Goal: Information Seeking & Learning: Check status

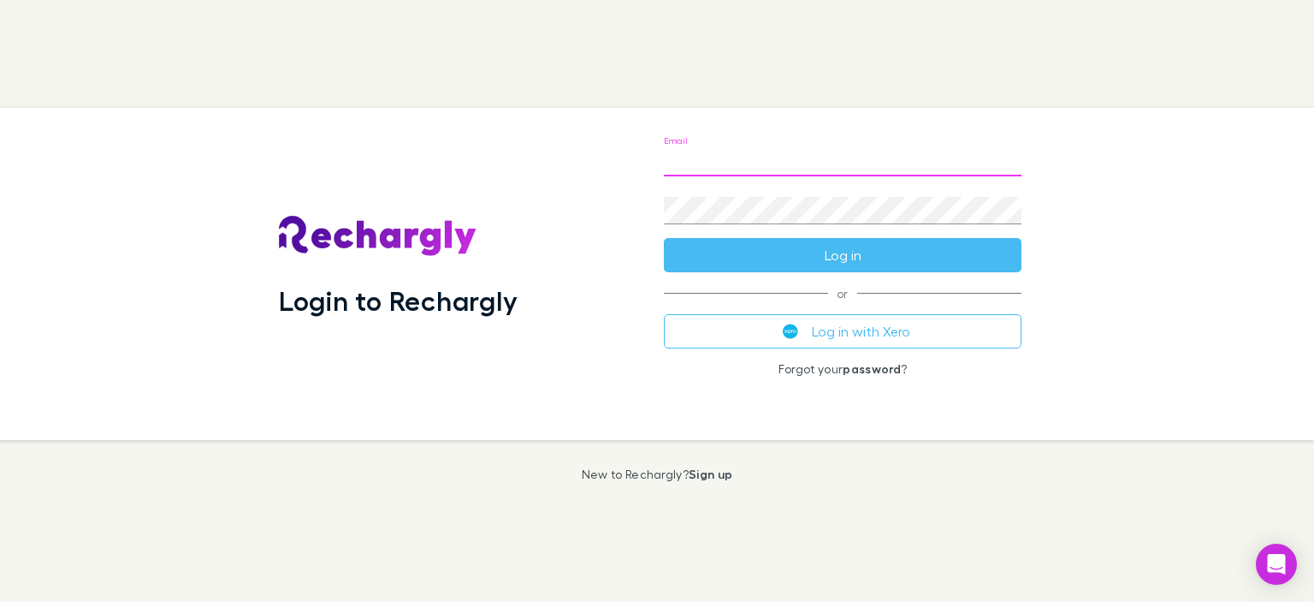
click at [729, 153] on input "Email" at bounding box center [843, 162] width 358 height 27
type input "**********"
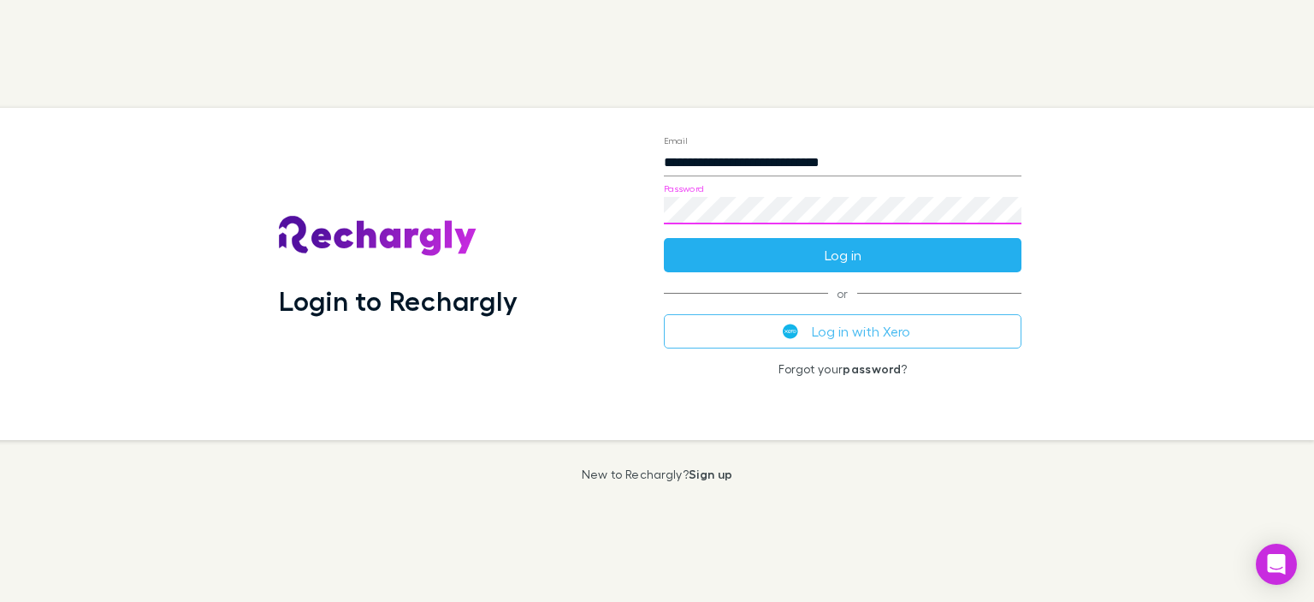
click at [813, 247] on button "Log in" at bounding box center [843, 255] width 358 height 34
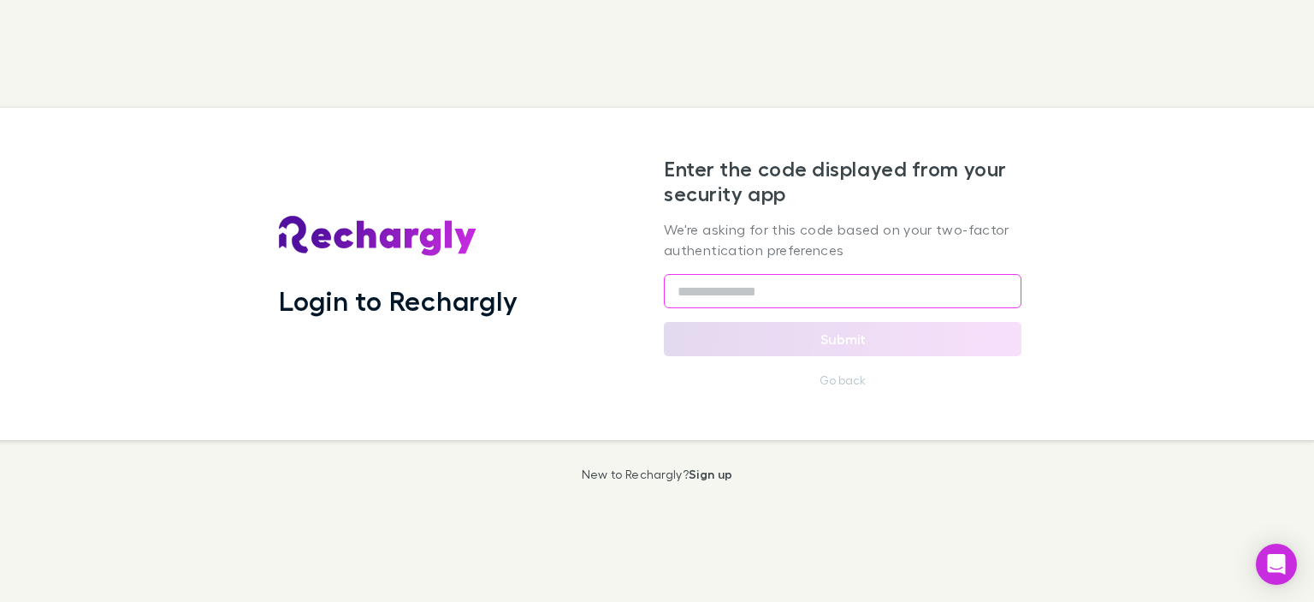
click at [767, 297] on input "text" at bounding box center [843, 291] width 358 height 34
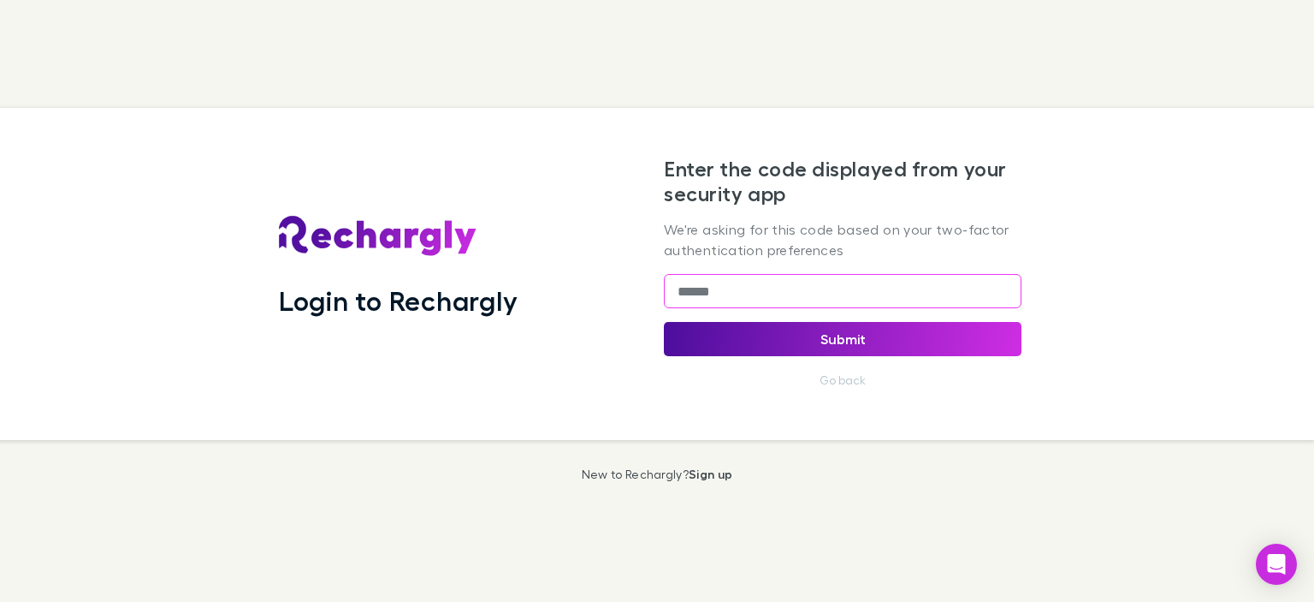
type input "******"
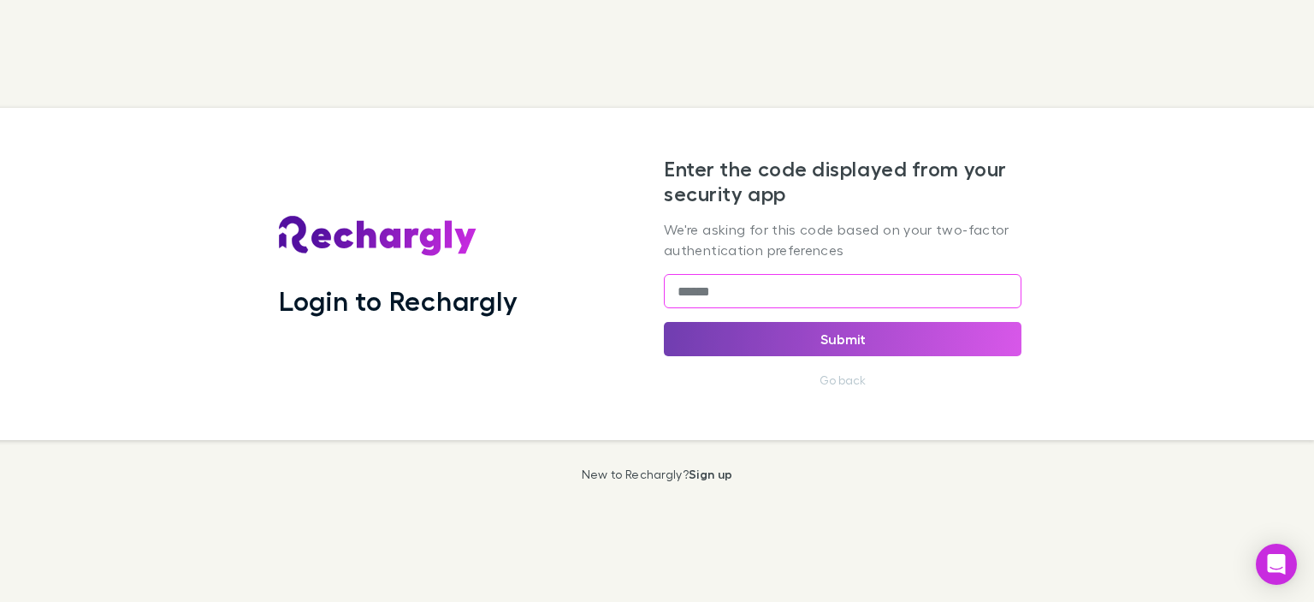
click at [851, 335] on button "Submit" at bounding box center [843, 339] width 358 height 34
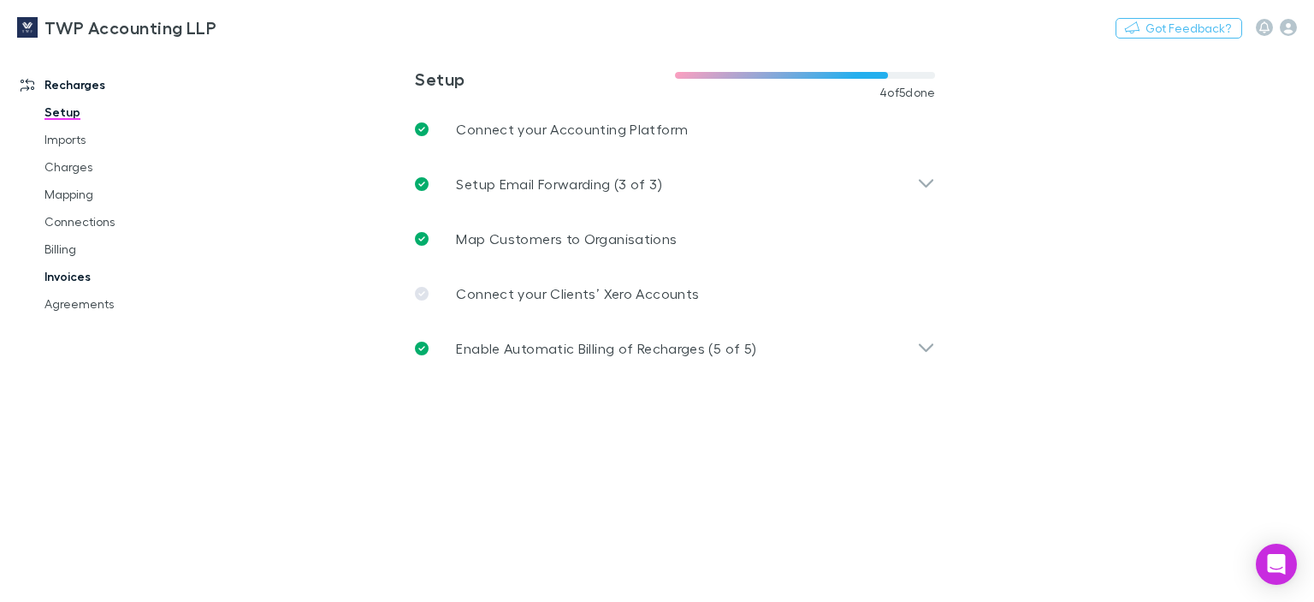
click at [73, 273] on link "Invoices" at bounding box center [125, 276] width 197 height 27
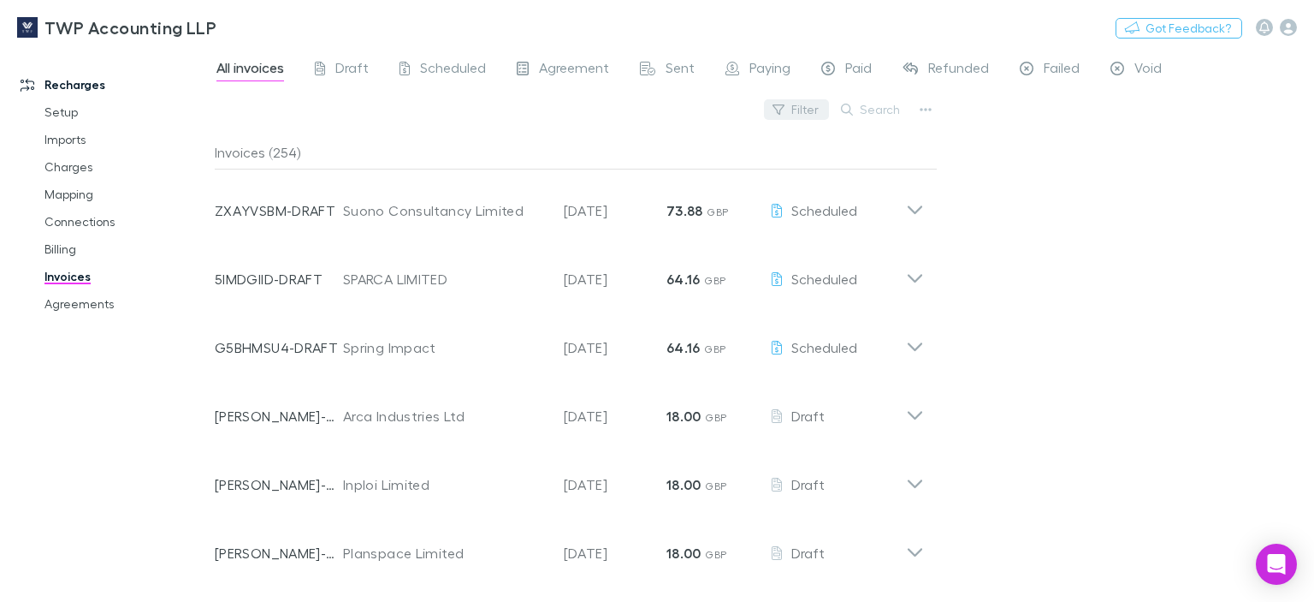
click at [811, 105] on button "Filter" at bounding box center [796, 109] width 65 height 21
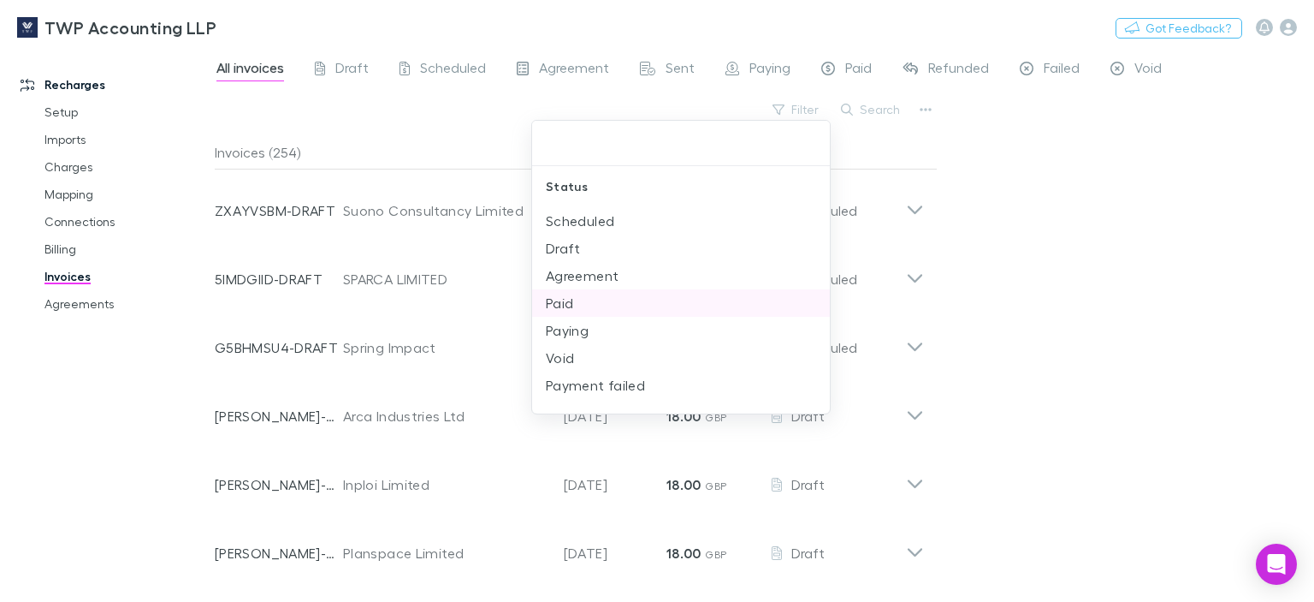
scroll to position [19, 0]
click at [1112, 258] on div at bounding box center [657, 301] width 1314 height 602
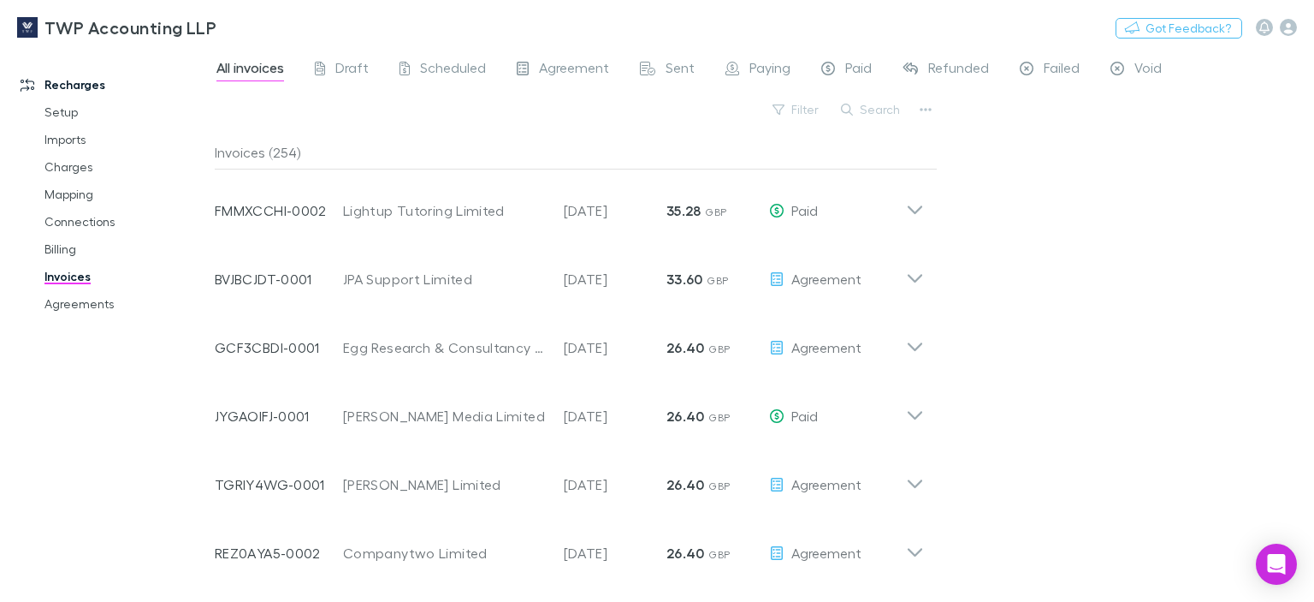
scroll to position [9619, 0]
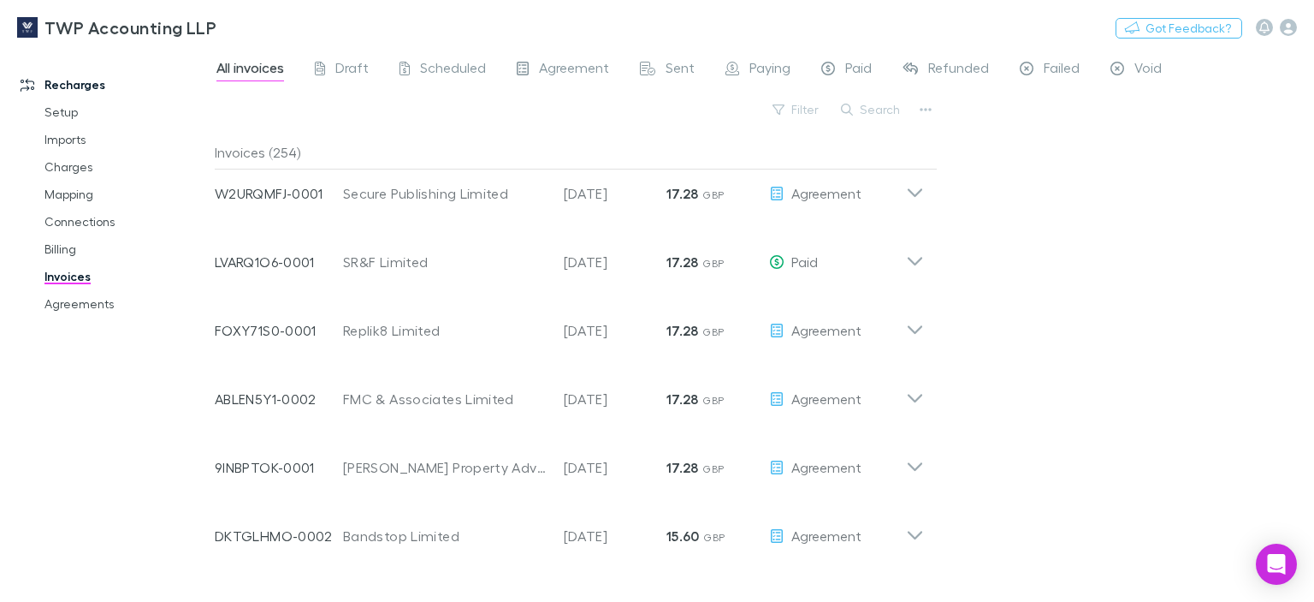
click at [571, 575] on div "Invoice Number WWI85CWU-0002 Customer [PERSON_NAME] Consulting Ltd Invoice Date…" at bounding box center [560, 598] width 691 height 62
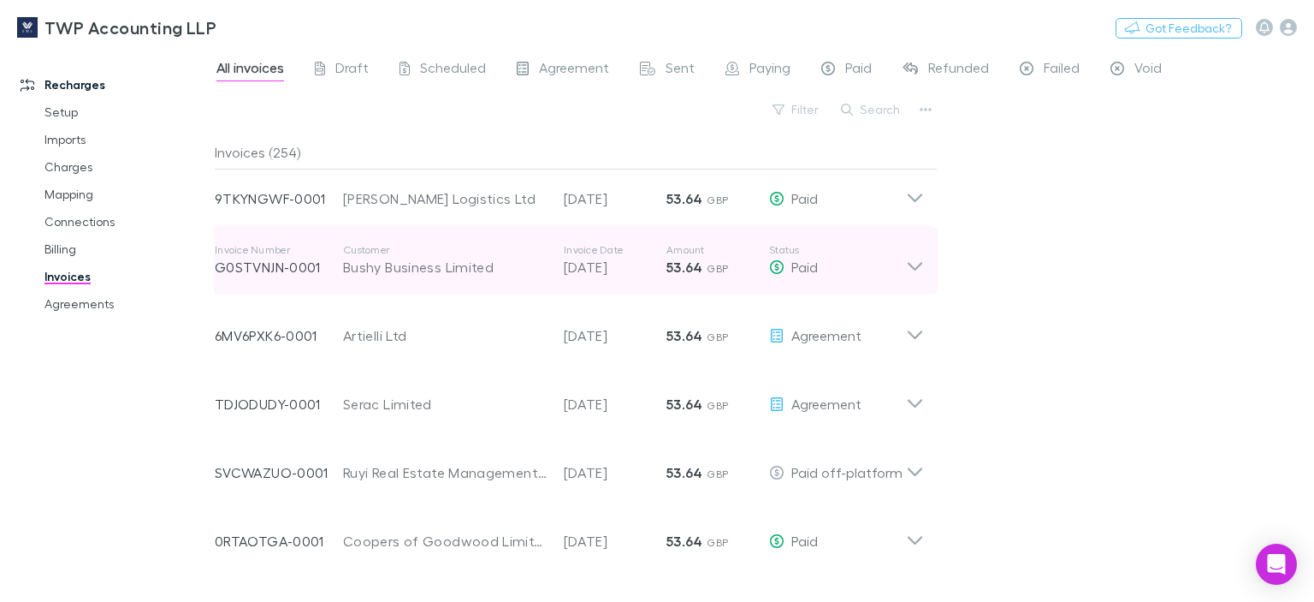
scroll to position [12140, 0]
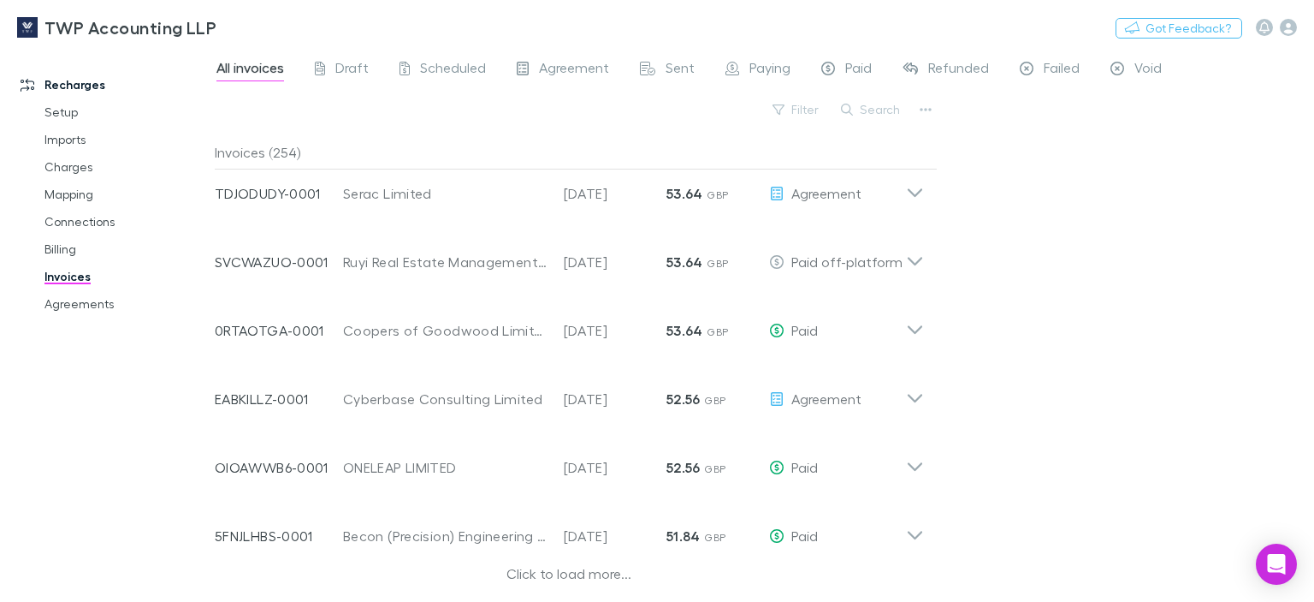
click at [576, 565] on div "Click to load more..." at bounding box center [569, 576] width 709 height 26
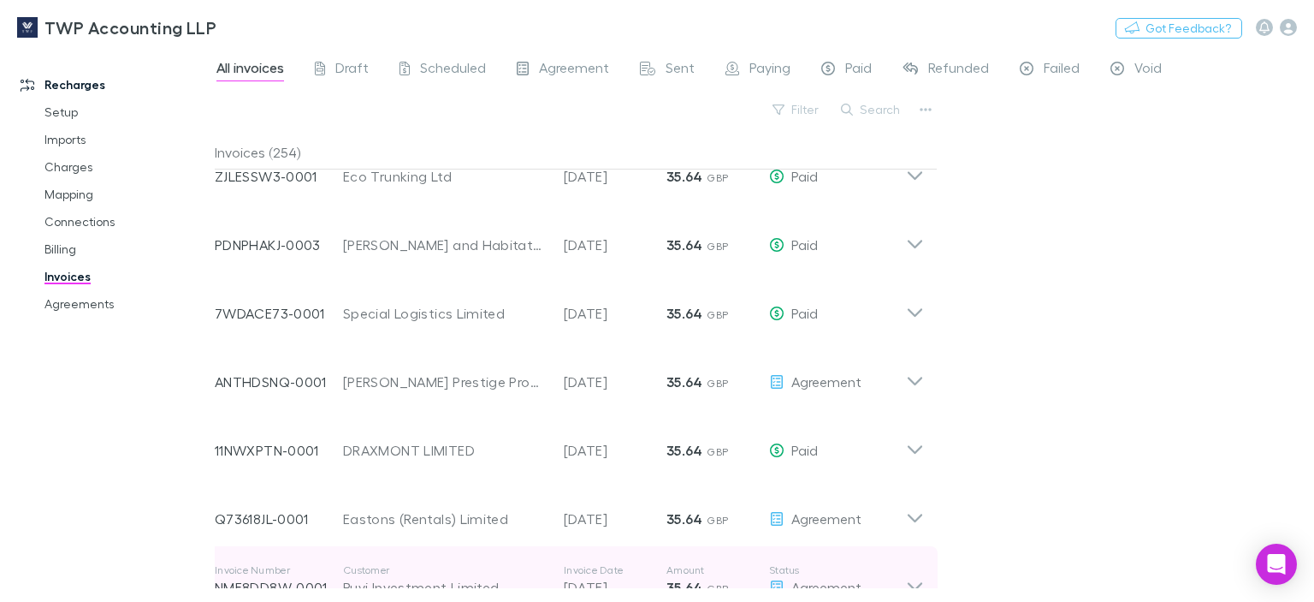
scroll to position [14194, 0]
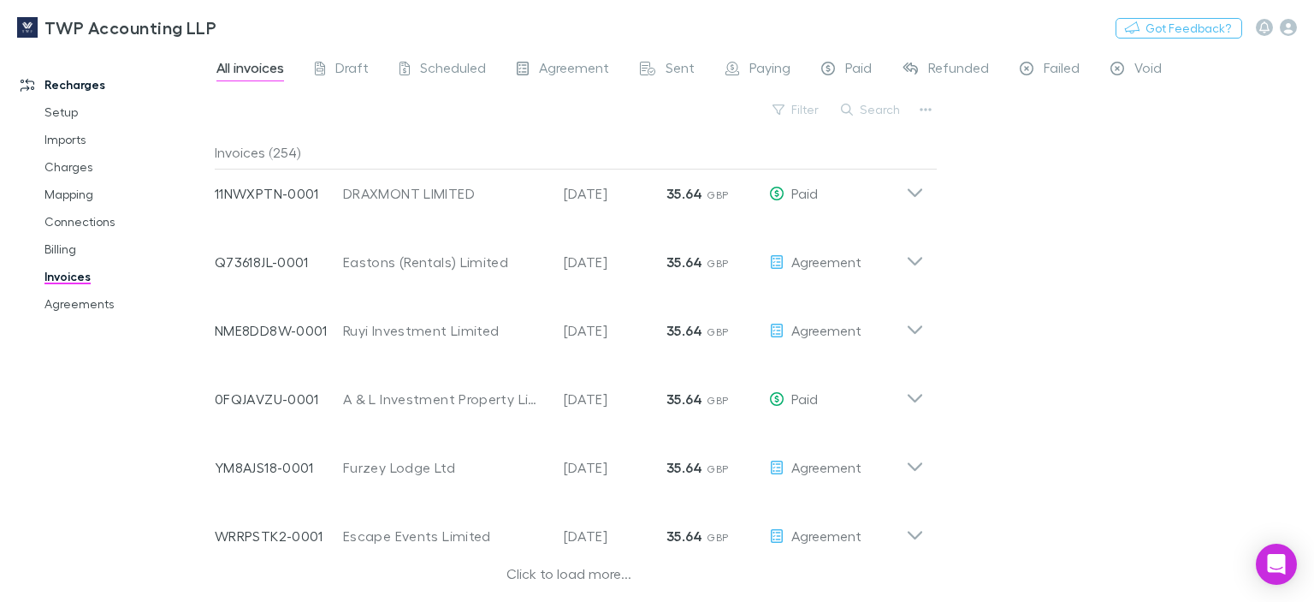
click at [581, 575] on div "Click to load more..." at bounding box center [569, 576] width 709 height 26
click at [874, 108] on button "Search" at bounding box center [872, 109] width 78 height 21
click at [886, 113] on button "Search" at bounding box center [872, 109] width 78 height 21
click at [792, 105] on icon at bounding box center [788, 110] width 12 height 12
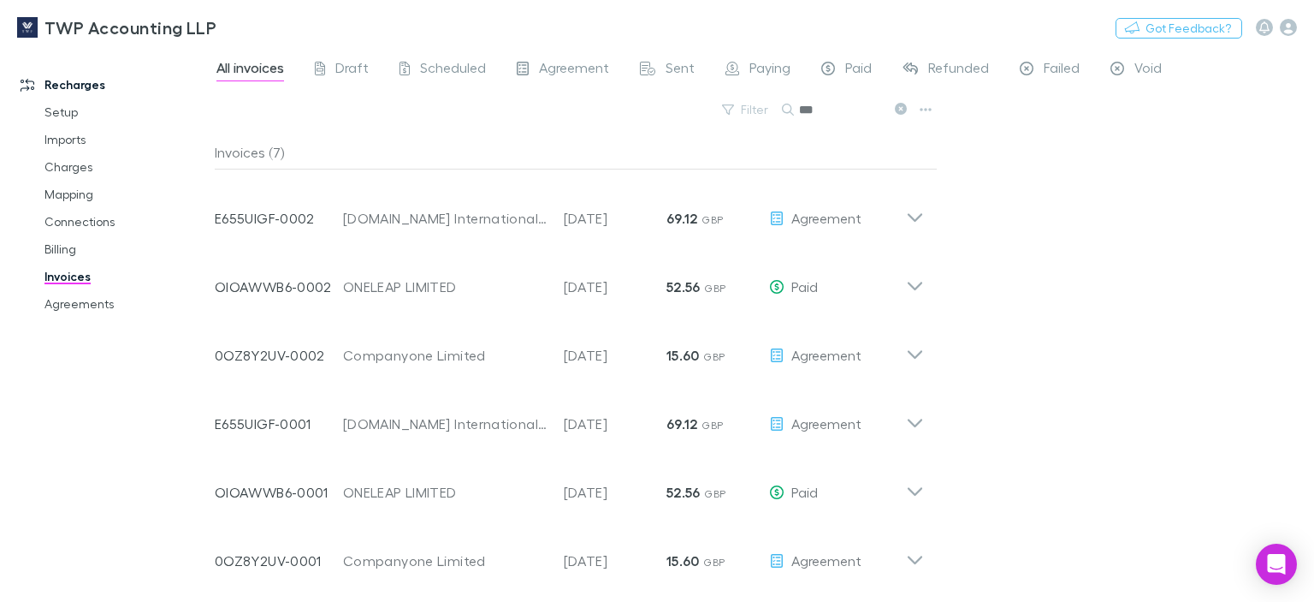
scroll to position [60, 0]
click at [805, 108] on input "***" at bounding box center [842, 110] width 86 height 24
click at [845, 105] on input "***" at bounding box center [842, 110] width 86 height 24
type input "*"
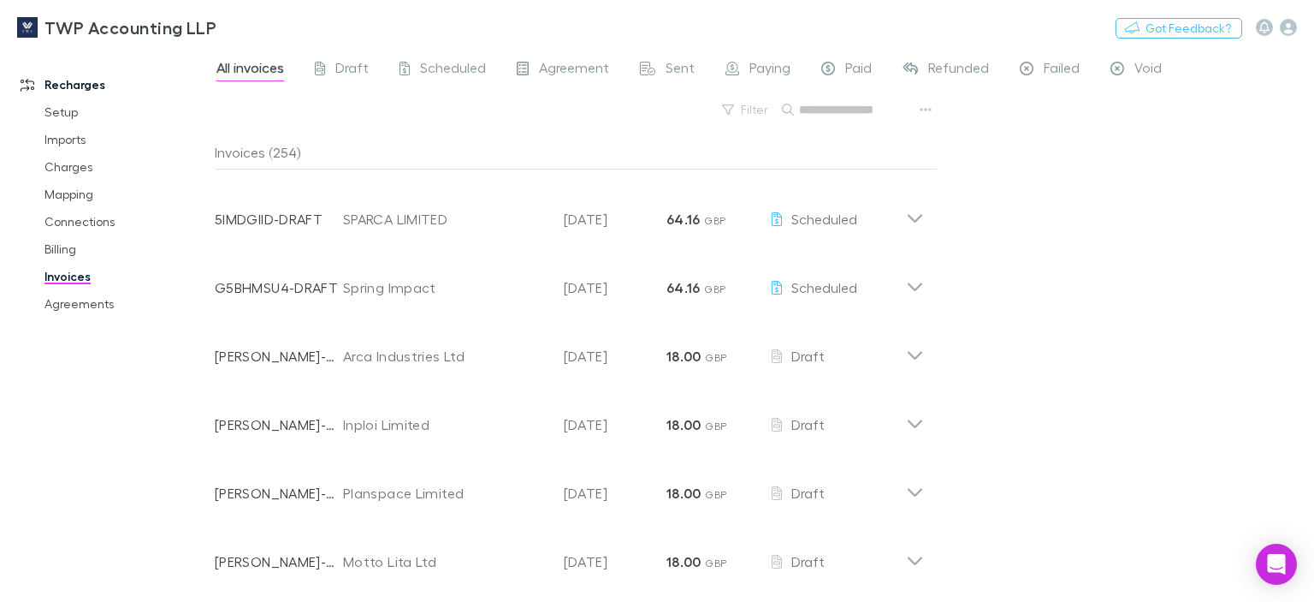
click at [845, 105] on input "text" at bounding box center [842, 110] width 86 height 24
click at [834, 108] on input "text" at bounding box center [842, 110] width 86 height 24
click at [825, 109] on input "text" at bounding box center [842, 110] width 86 height 24
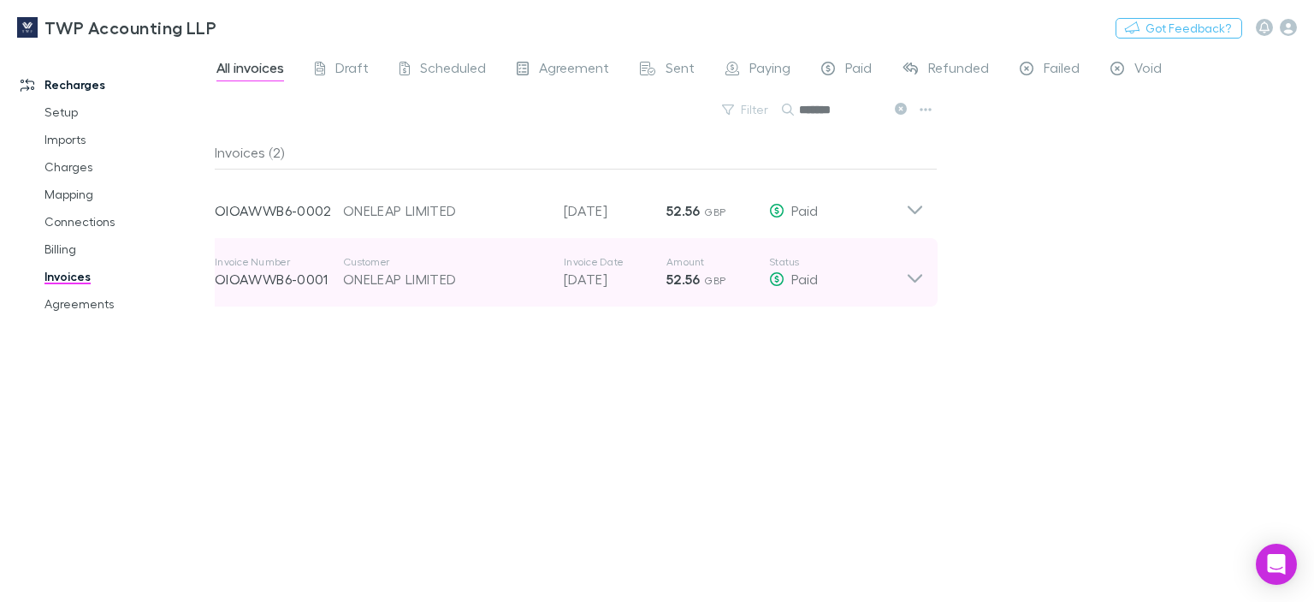
type input "*******"
click at [917, 276] on icon at bounding box center [915, 272] width 18 height 34
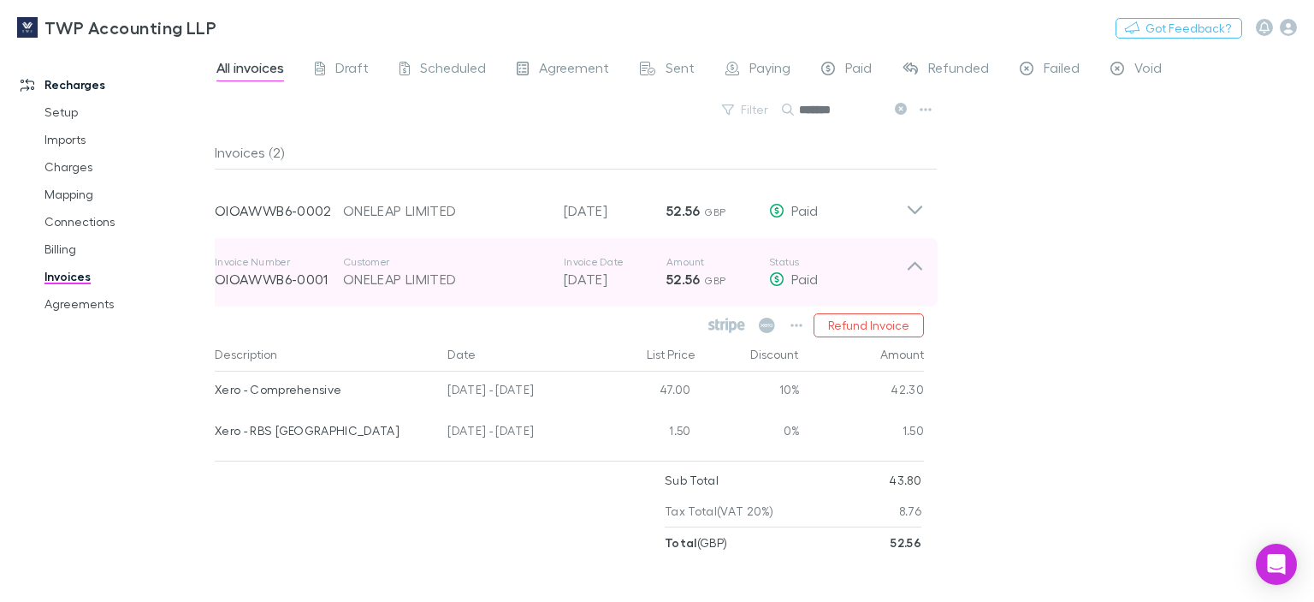
click at [916, 260] on icon at bounding box center [915, 272] width 18 height 34
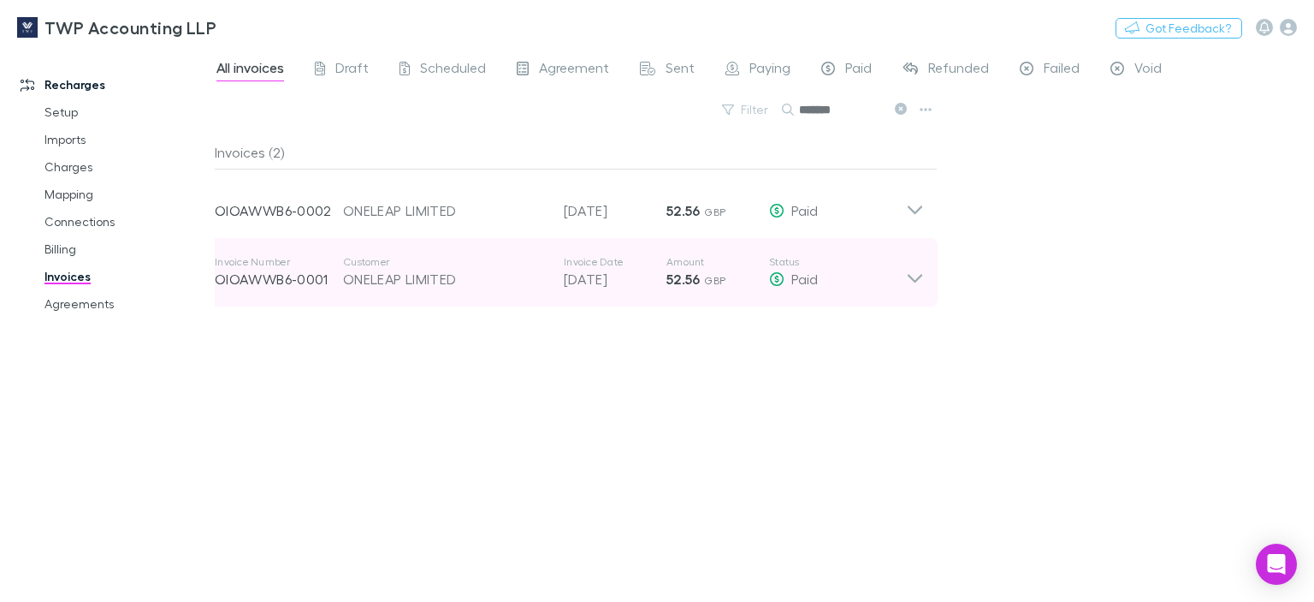
click at [301, 284] on p "OIOAWWB6-0001" at bounding box center [279, 279] width 128 height 21
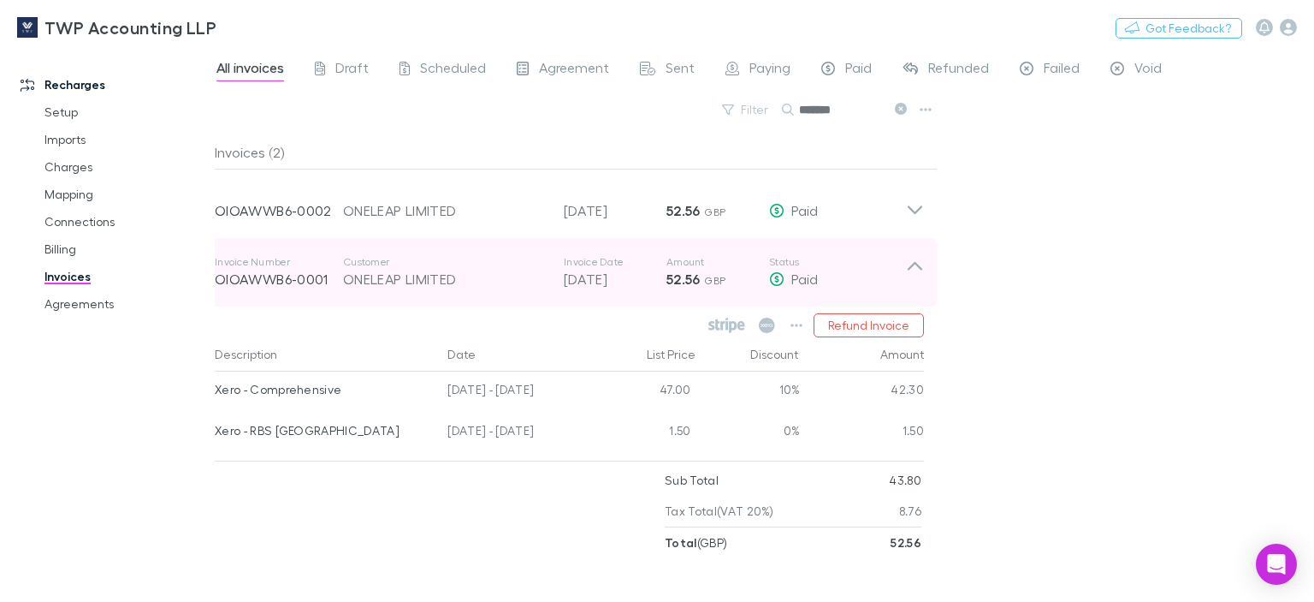
click at [305, 276] on p "OIOAWWB6-0001" at bounding box center [279, 279] width 128 height 21
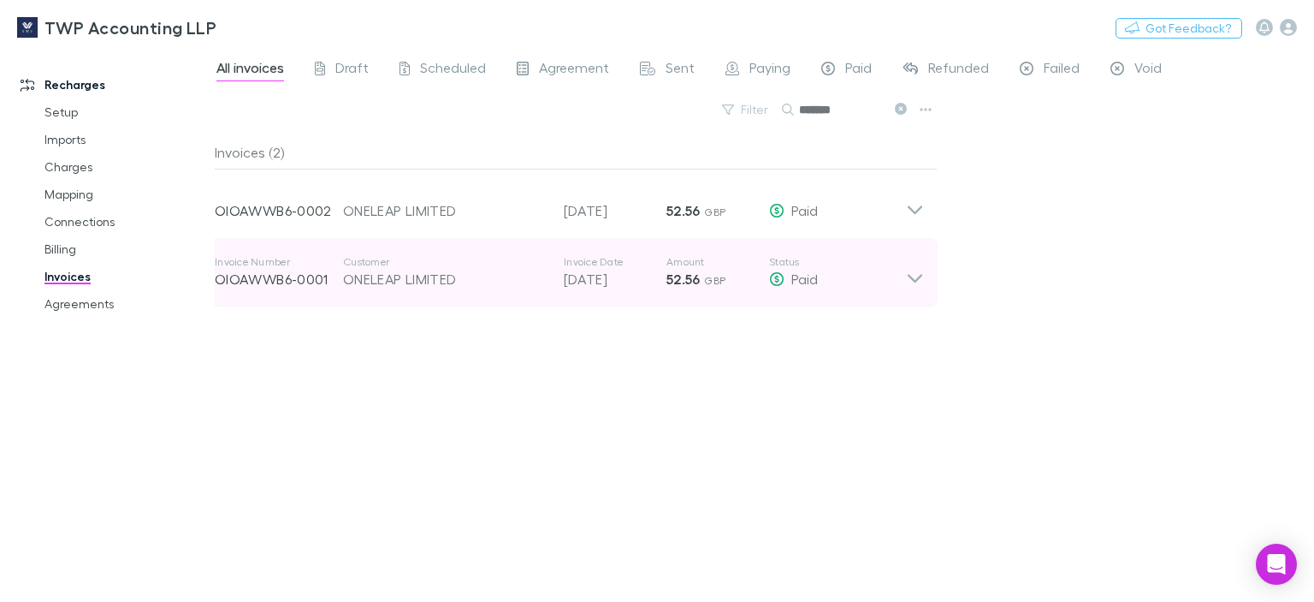
click at [914, 281] on icon at bounding box center [915, 278] width 15 height 9
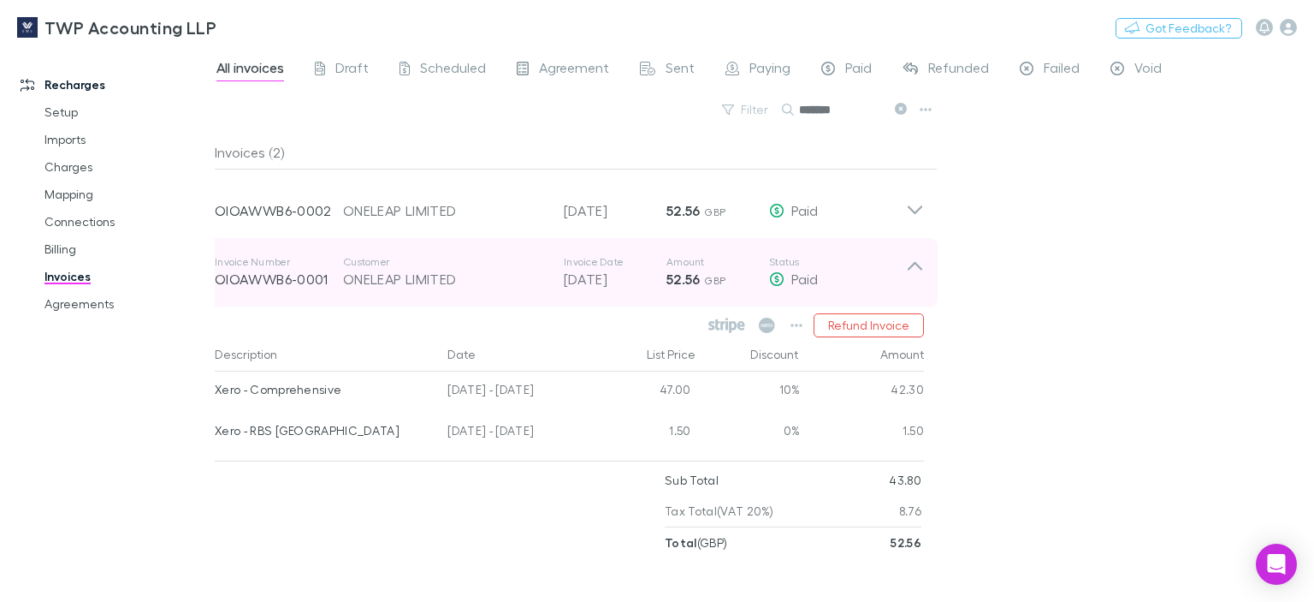
click at [254, 277] on p "OIOAWWB6-0001" at bounding box center [279, 279] width 128 height 21
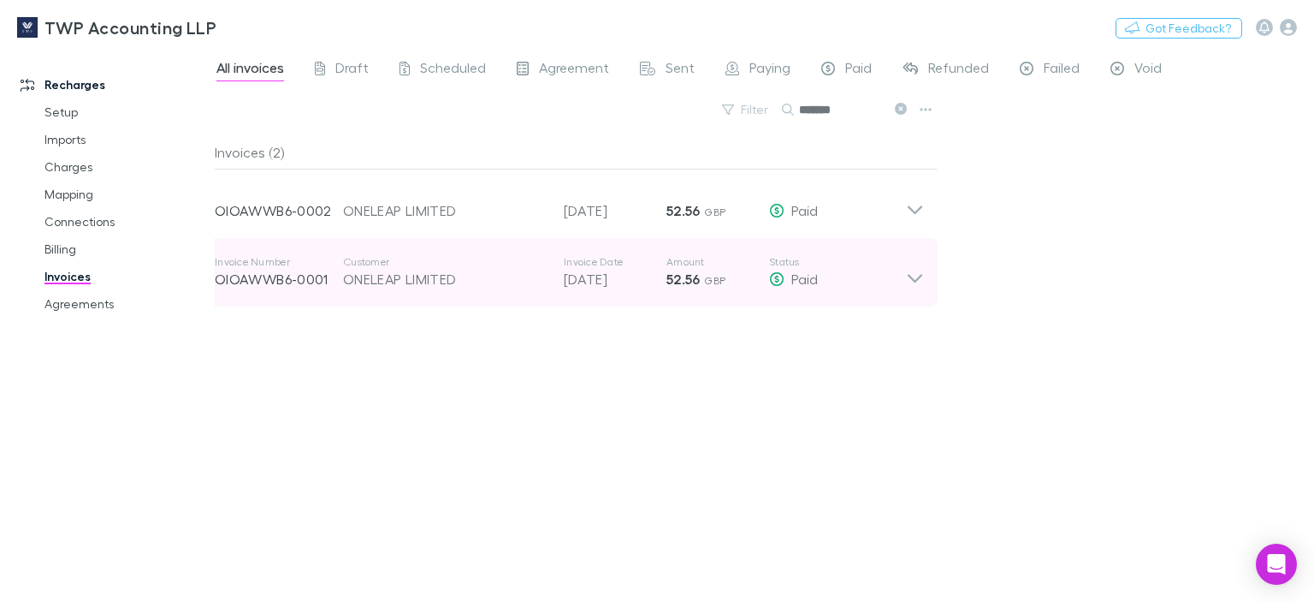
click at [916, 278] on icon at bounding box center [915, 272] width 18 height 34
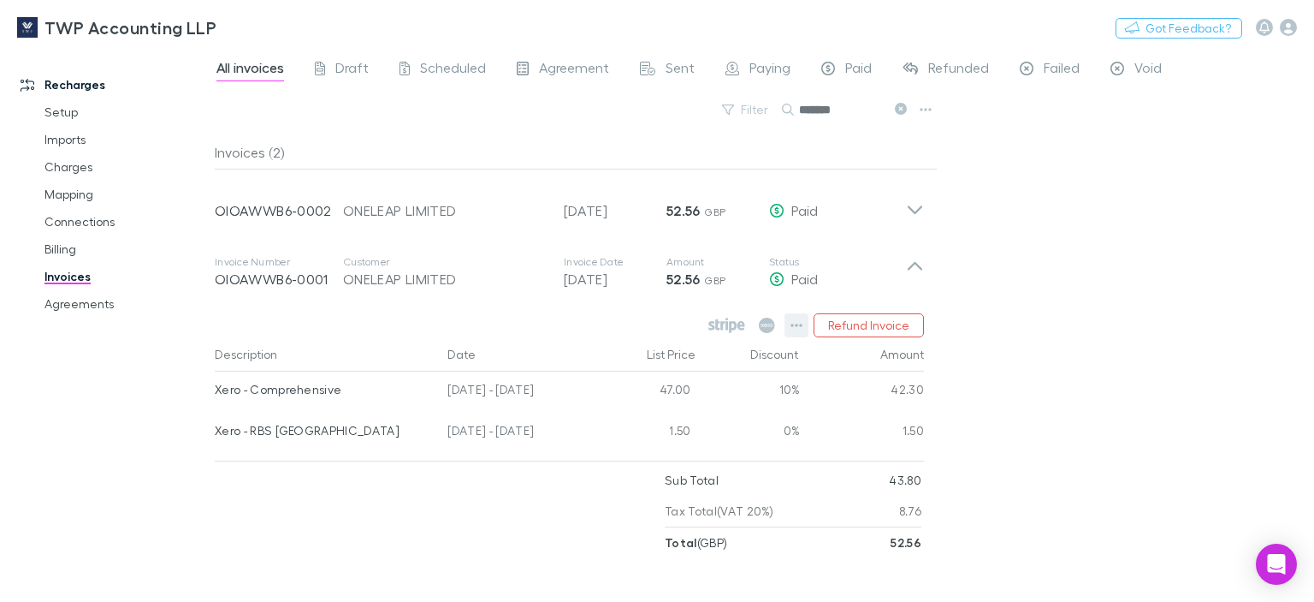
click at [795, 324] on icon "button" at bounding box center [797, 324] width 12 height 3
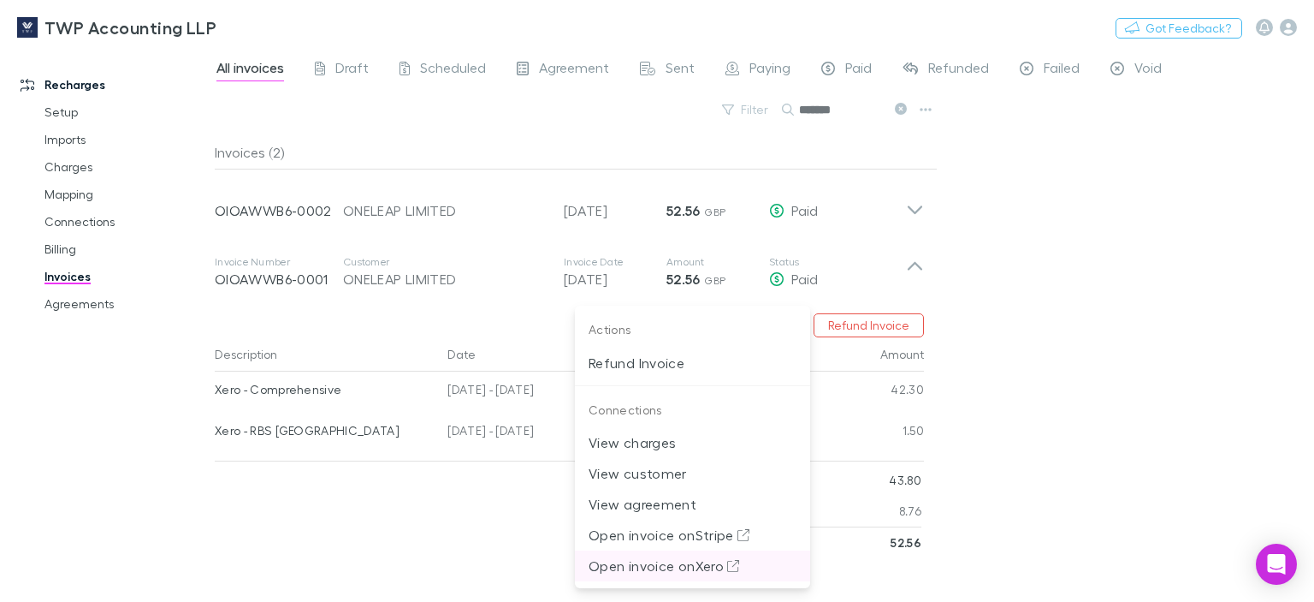
click at [679, 567] on p "Open invoice on Xero" at bounding box center [693, 565] width 208 height 21
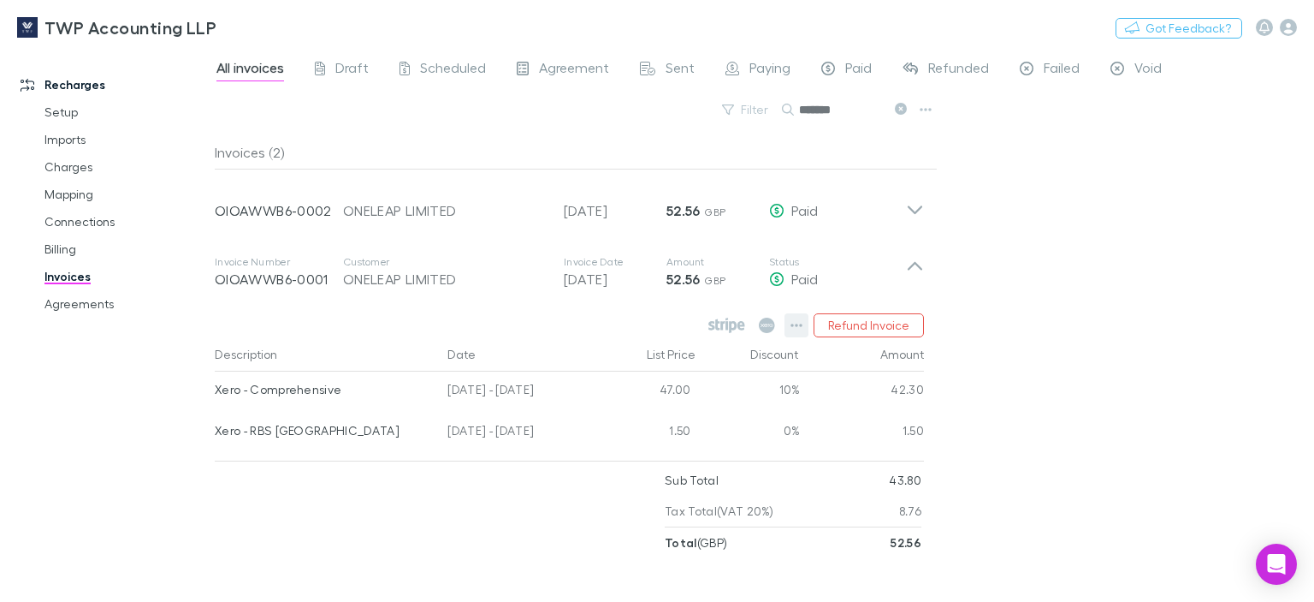
click at [800, 329] on icon "button" at bounding box center [797, 325] width 12 height 14
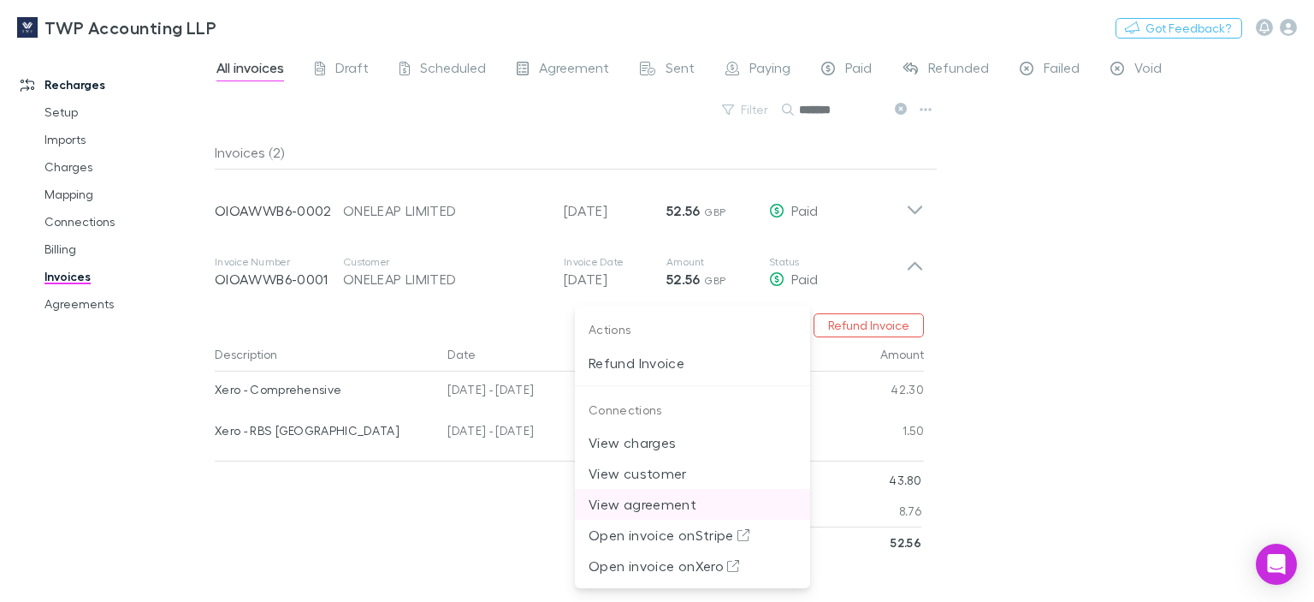
click at [631, 503] on p "View agreement" at bounding box center [693, 504] width 208 height 21
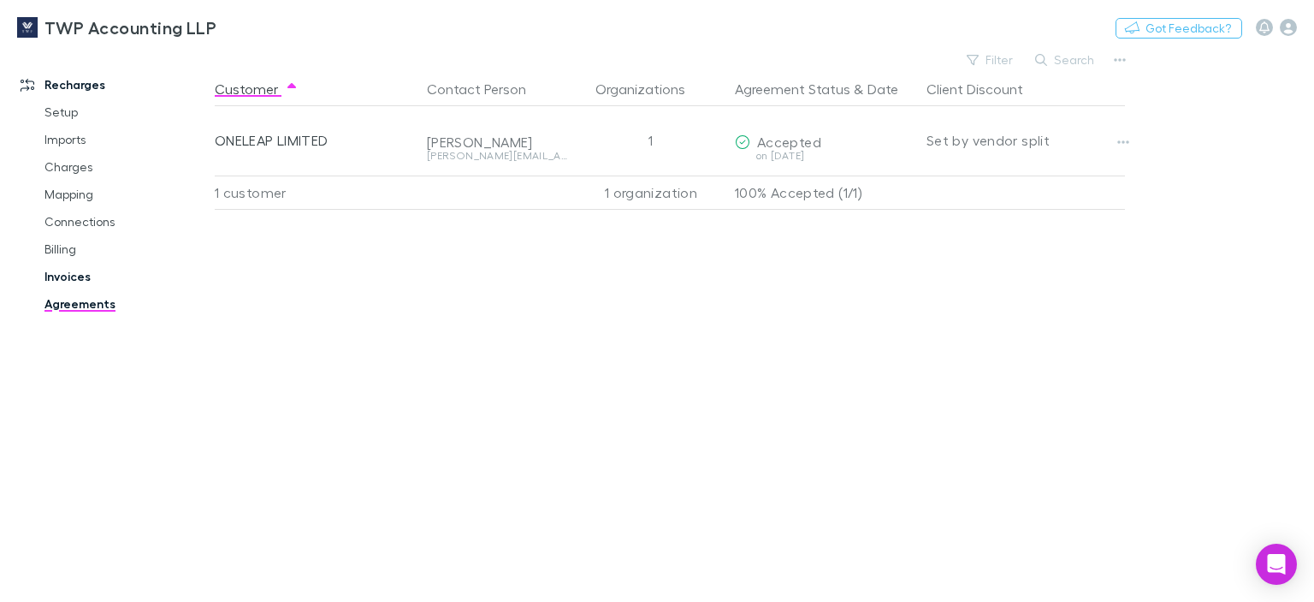
click at [65, 276] on link "Invoices" at bounding box center [125, 276] width 197 height 27
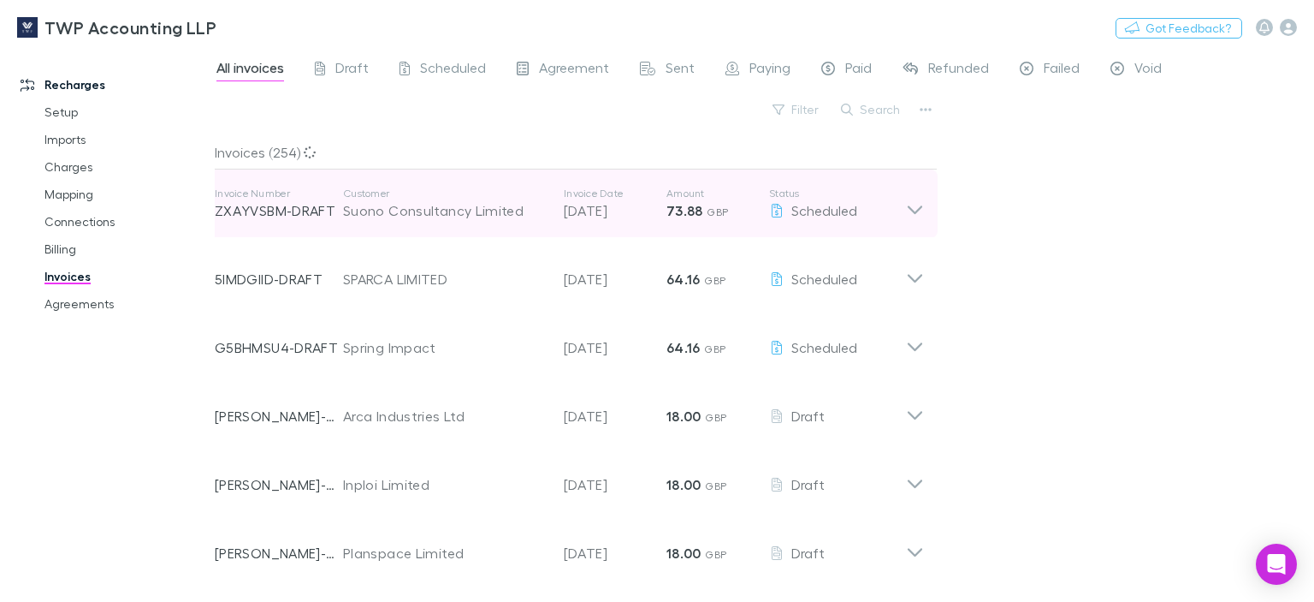
click at [236, 208] on p "ZXAYVSBM-DRAFT" at bounding box center [279, 210] width 128 height 21
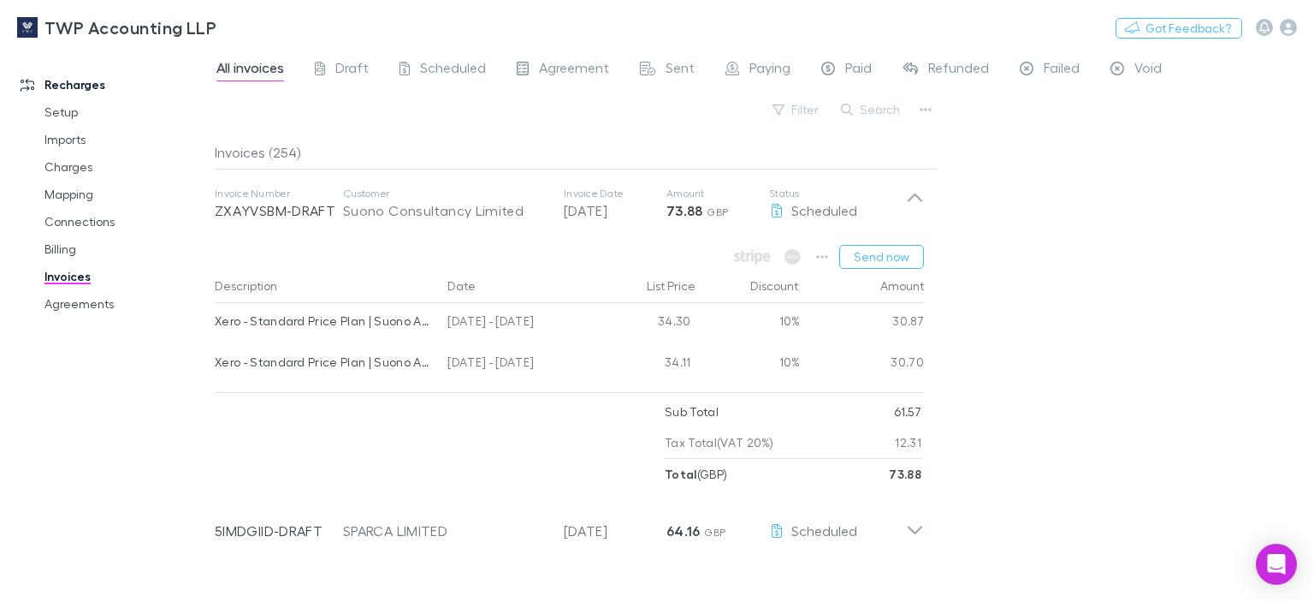
click at [68, 280] on link "Invoices" at bounding box center [125, 276] width 197 height 27
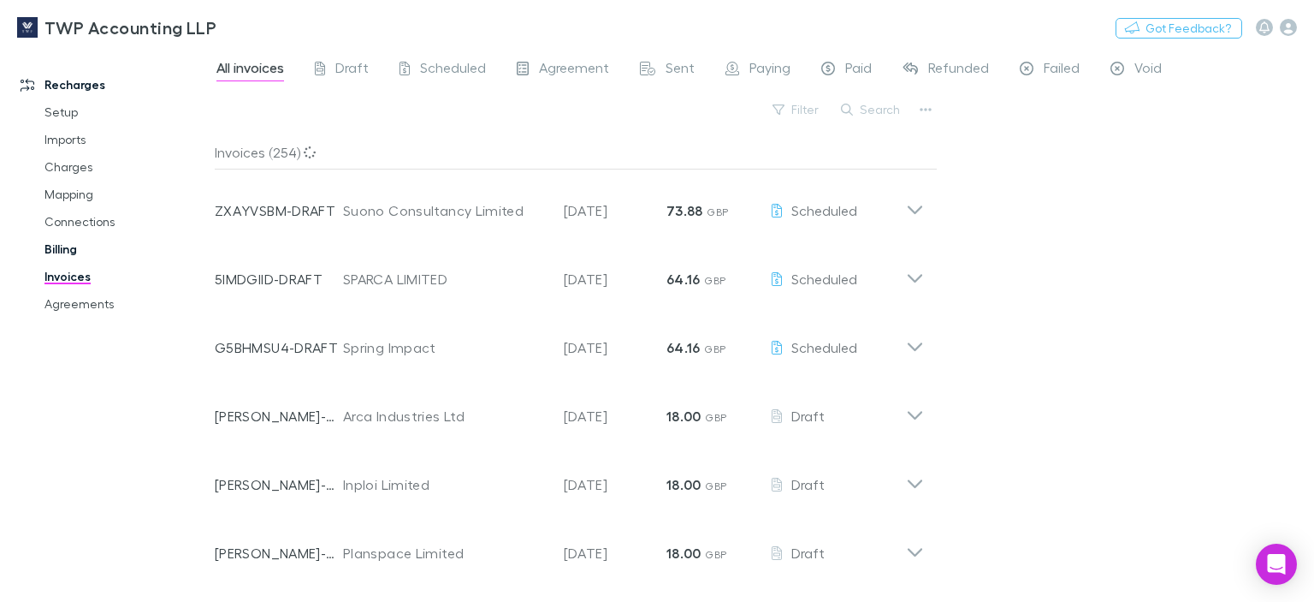
click at [62, 246] on link "Billing" at bounding box center [125, 248] width 197 height 27
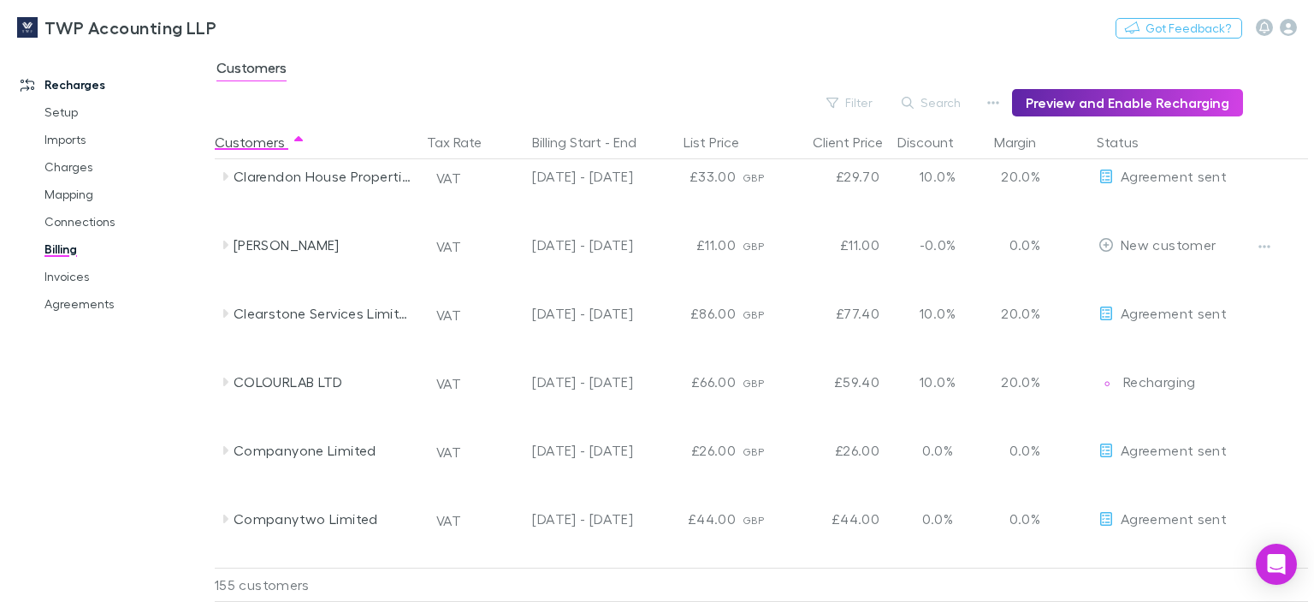
scroll to position [1968, 0]
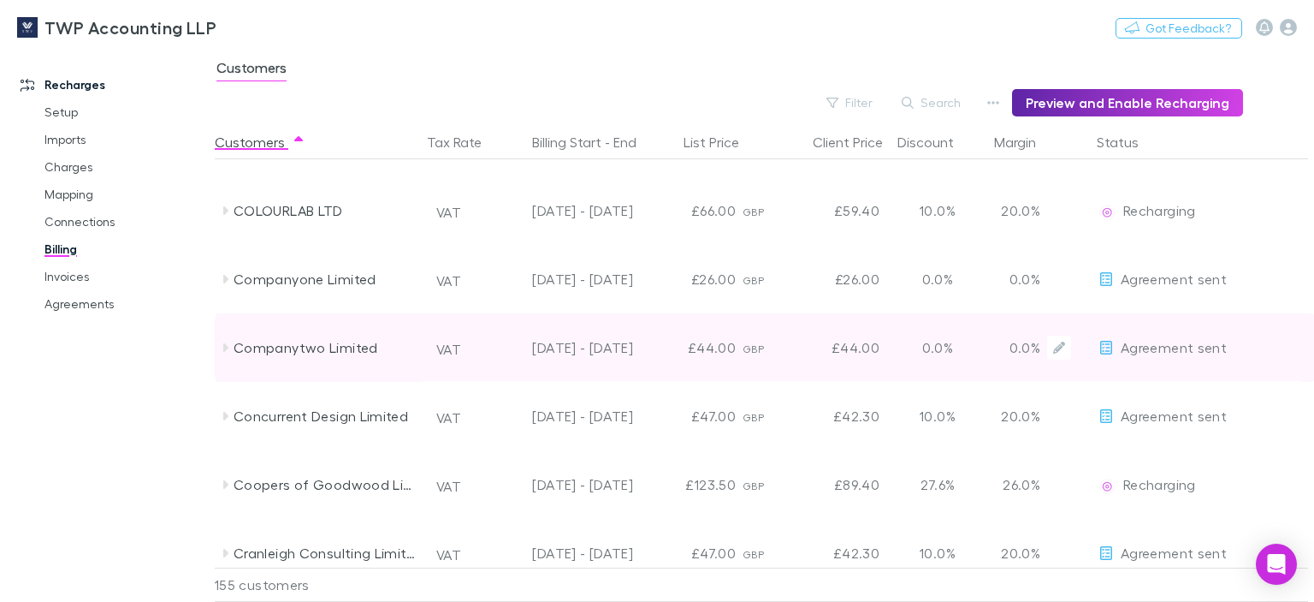
click at [275, 351] on div "Companytwo Limited" at bounding box center [324, 347] width 181 height 68
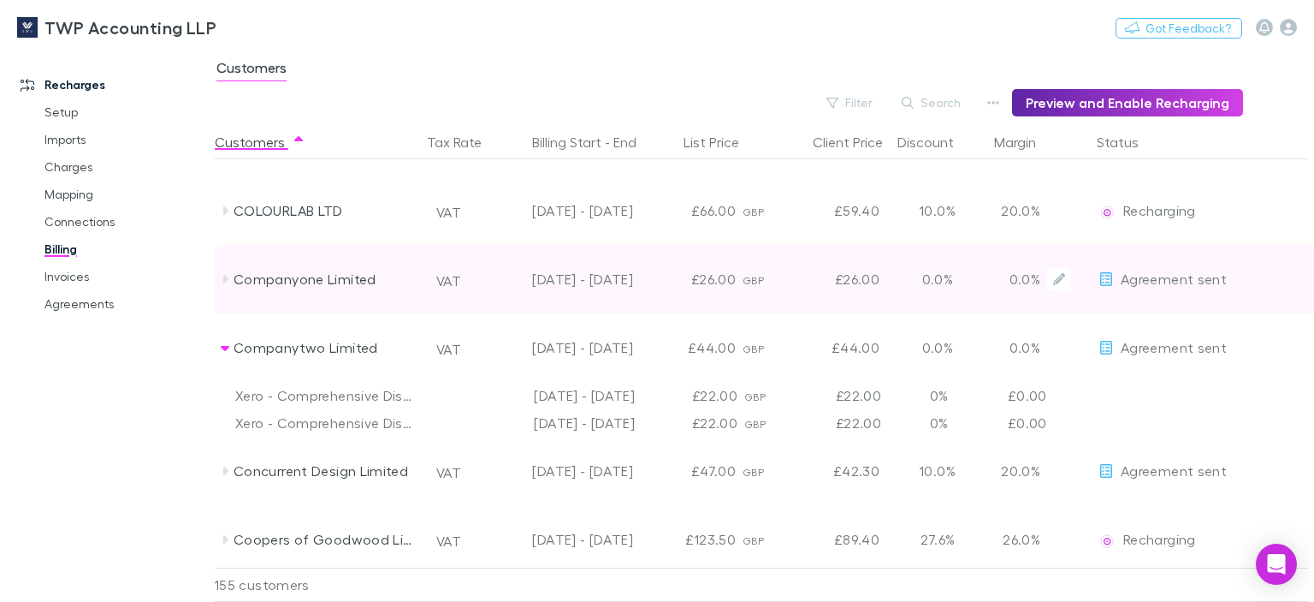
click at [329, 274] on div "Companyone Limited" at bounding box center [324, 279] width 181 height 68
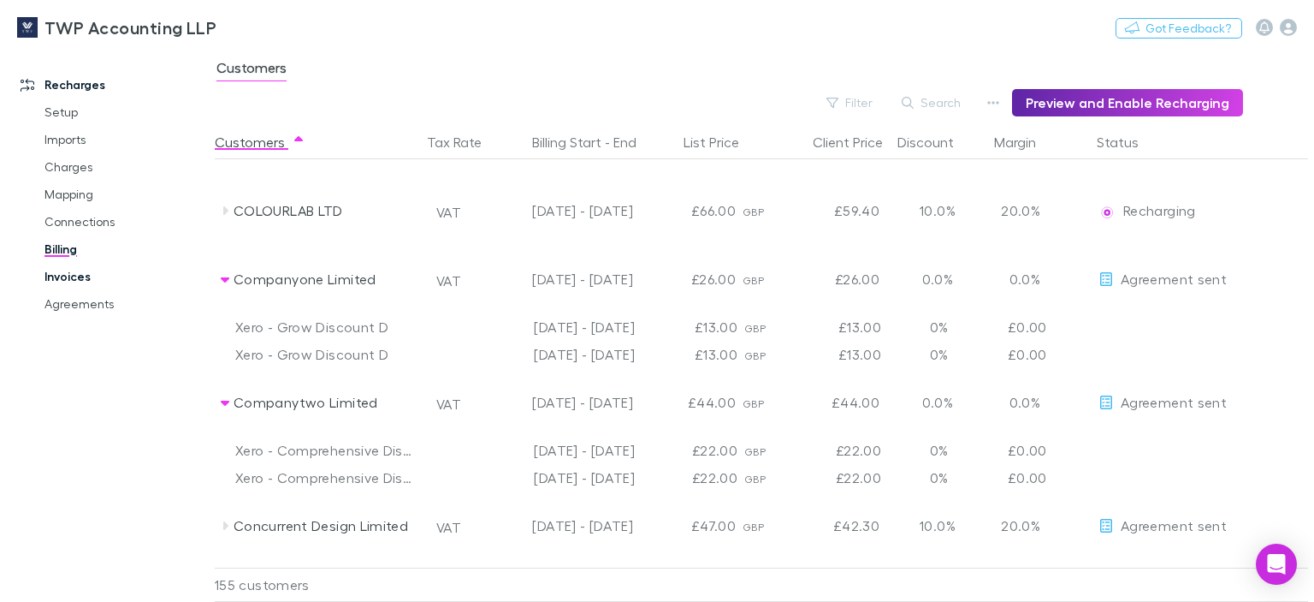
click at [62, 278] on link "Invoices" at bounding box center [125, 276] width 197 height 27
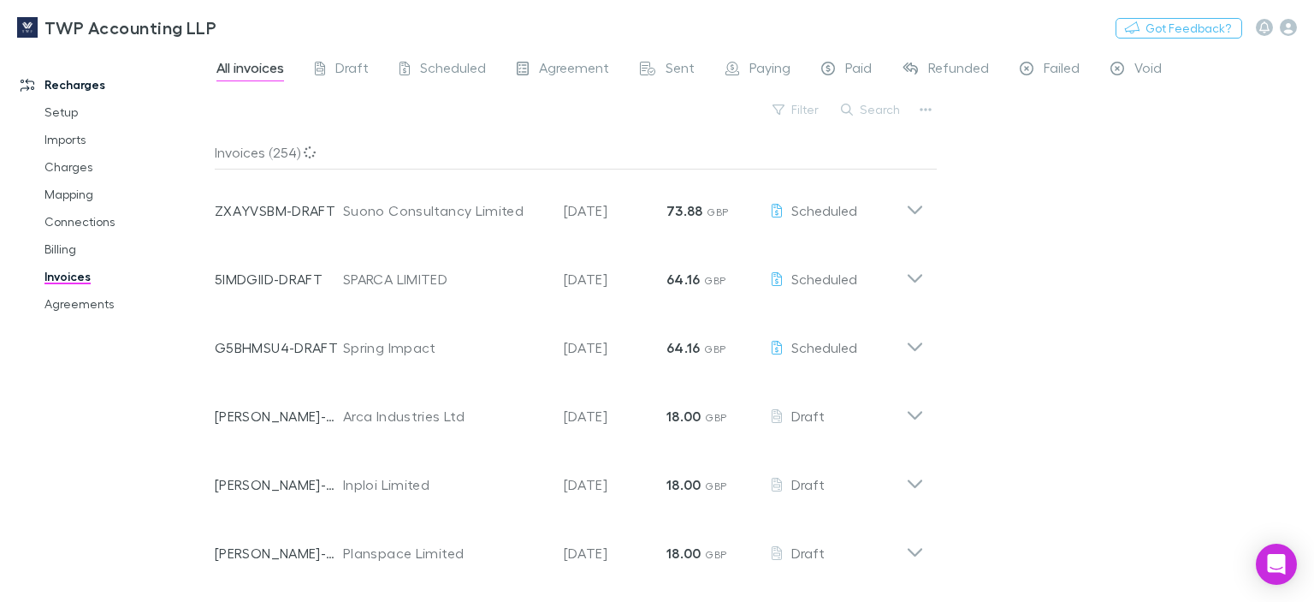
click at [75, 284] on link "Invoices" at bounding box center [125, 276] width 197 height 27
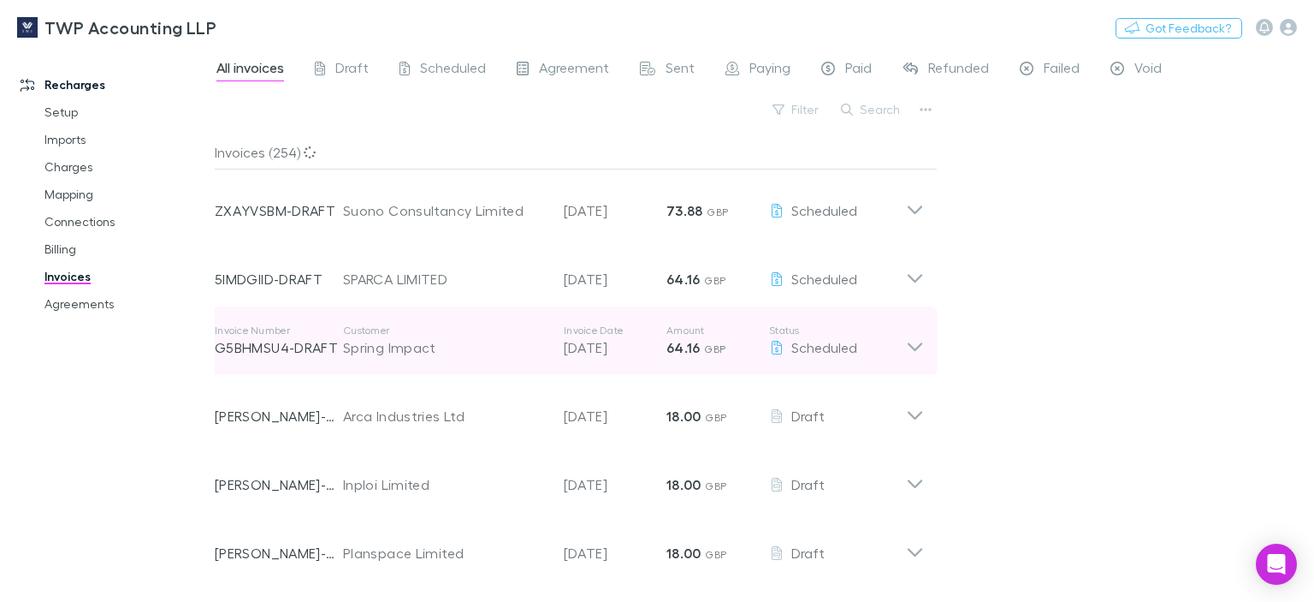
scroll to position [428, 0]
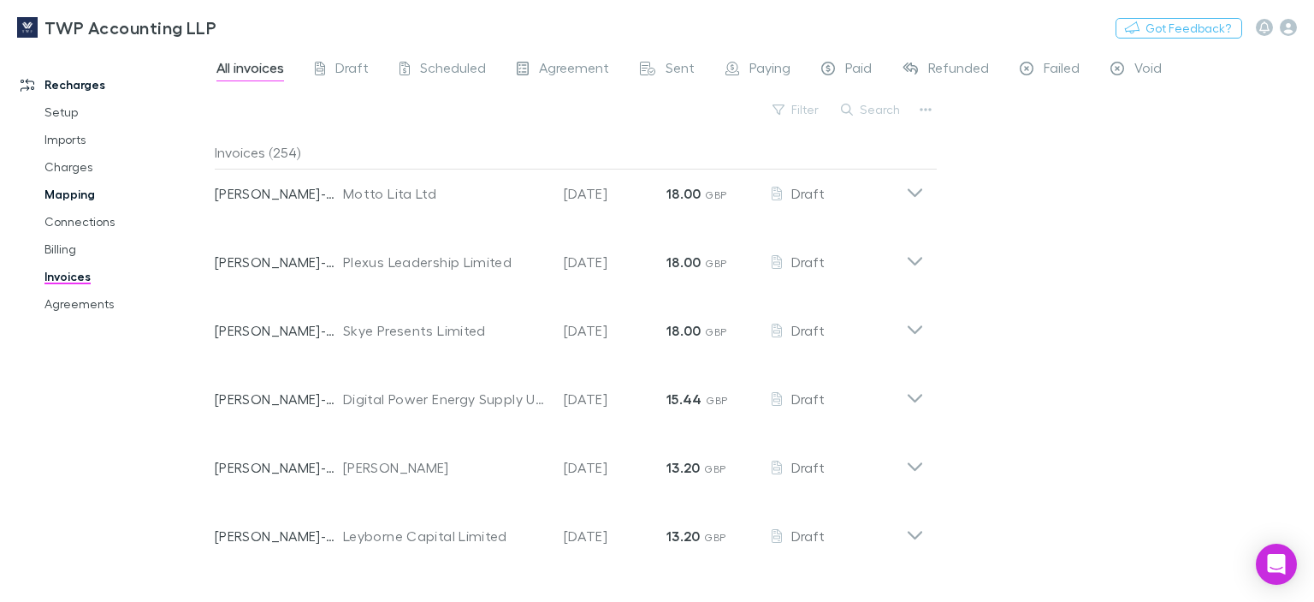
click at [74, 188] on link "Mapping" at bounding box center [125, 194] width 197 height 27
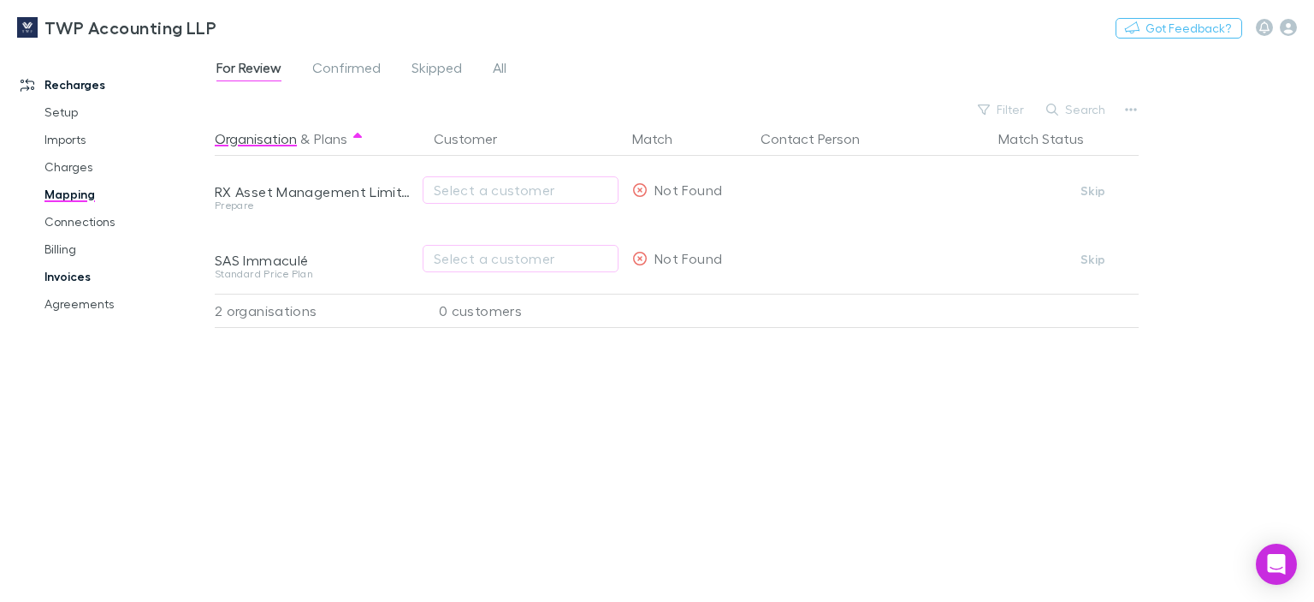
click at [66, 273] on link "Invoices" at bounding box center [125, 276] width 197 height 27
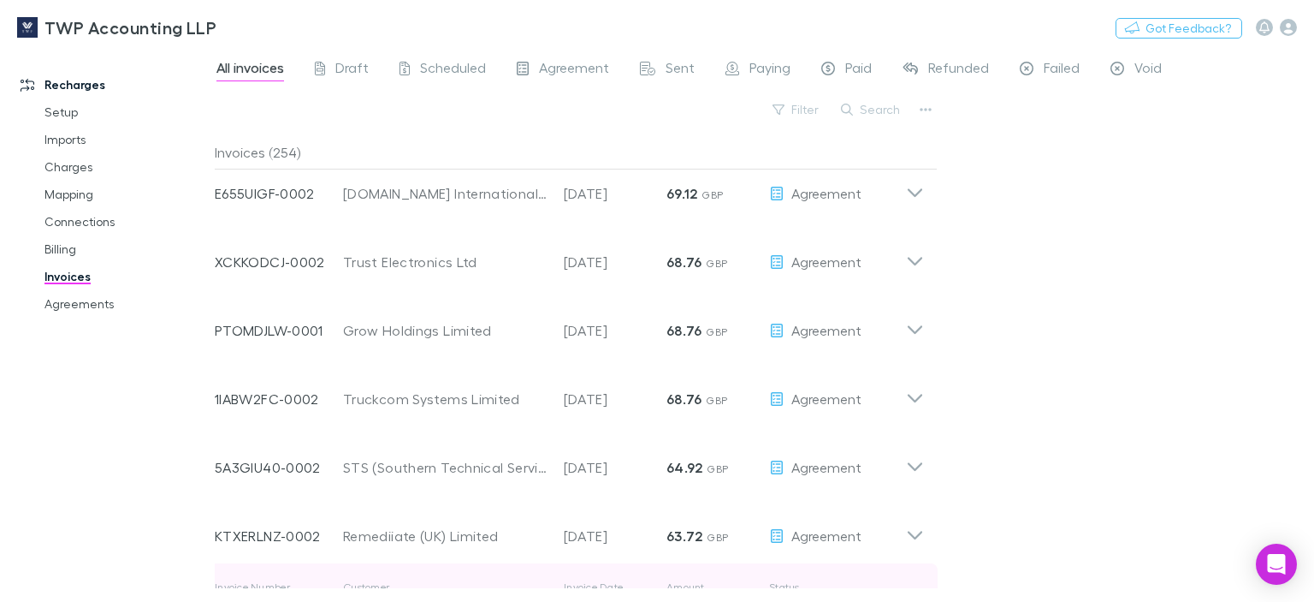
scroll to position [2088, 0]
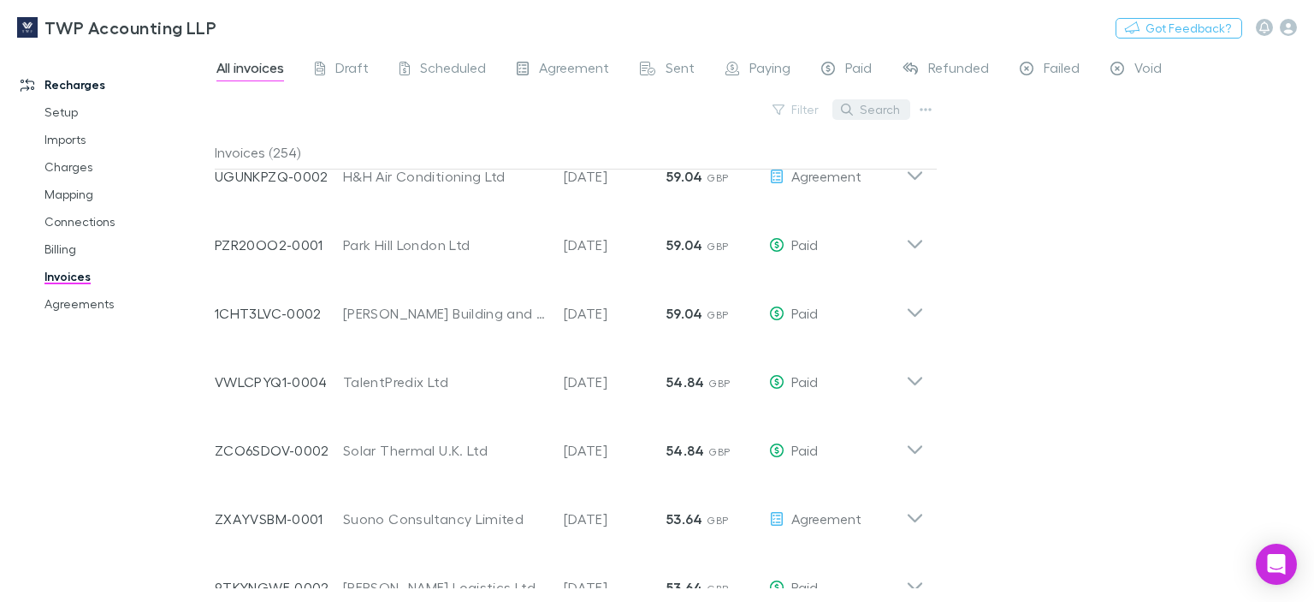
click at [888, 113] on button "Search" at bounding box center [872, 109] width 78 height 21
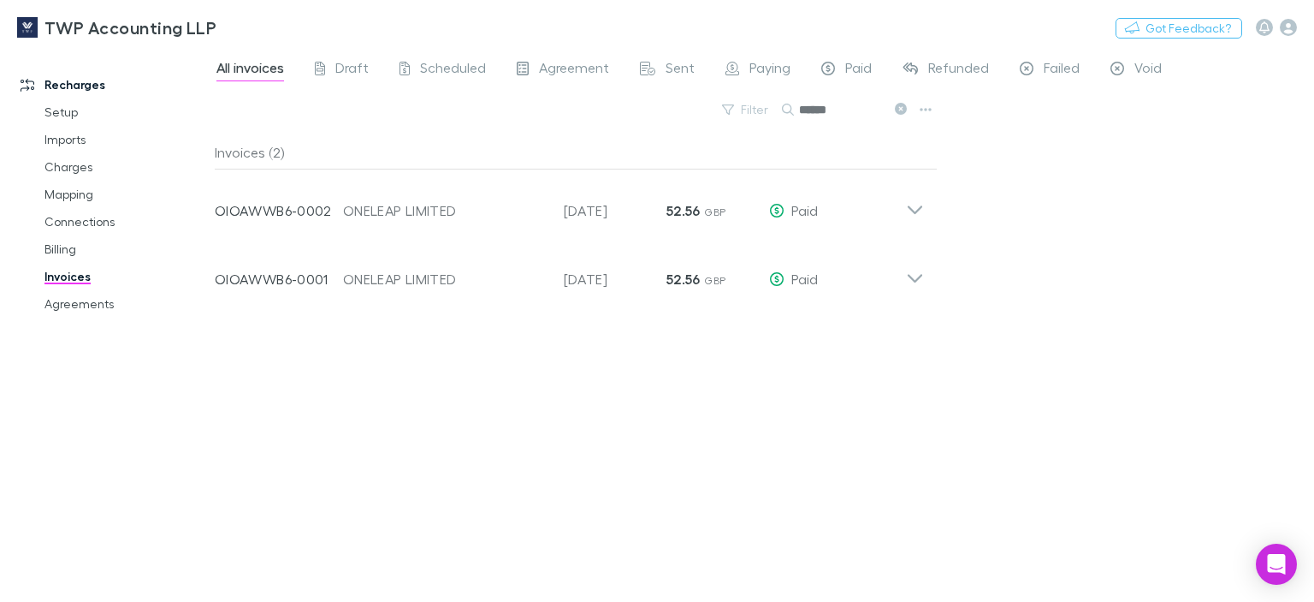
scroll to position [0, 0]
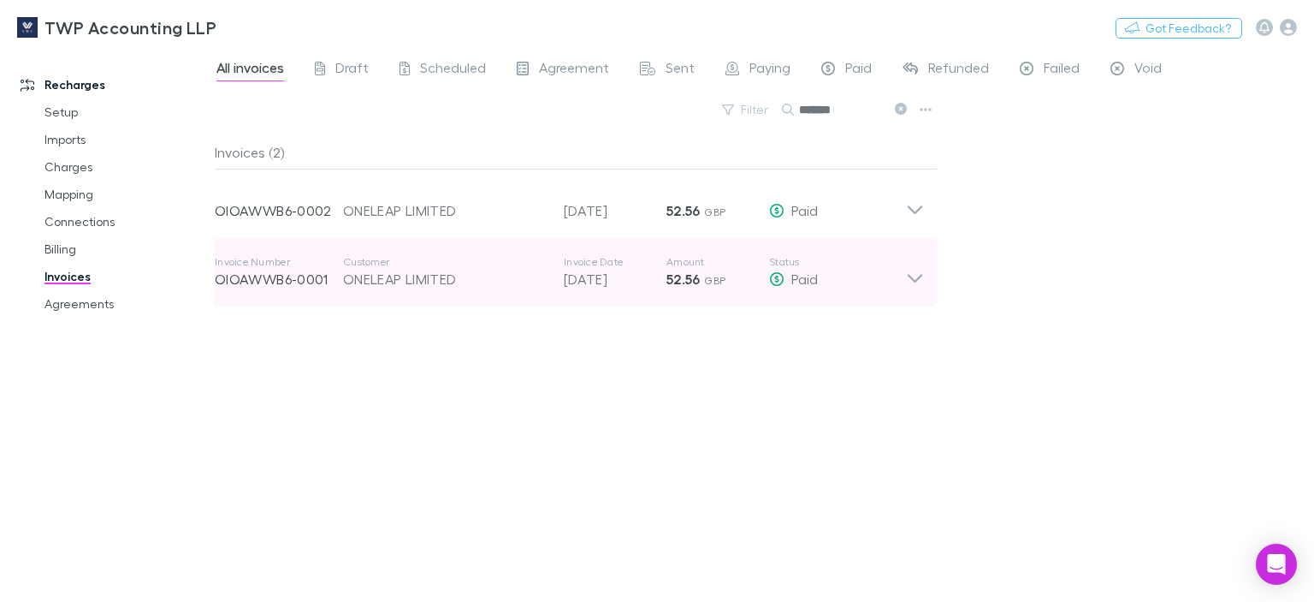
type input "*******"
click at [239, 259] on p "Invoice Number" at bounding box center [279, 262] width 128 height 14
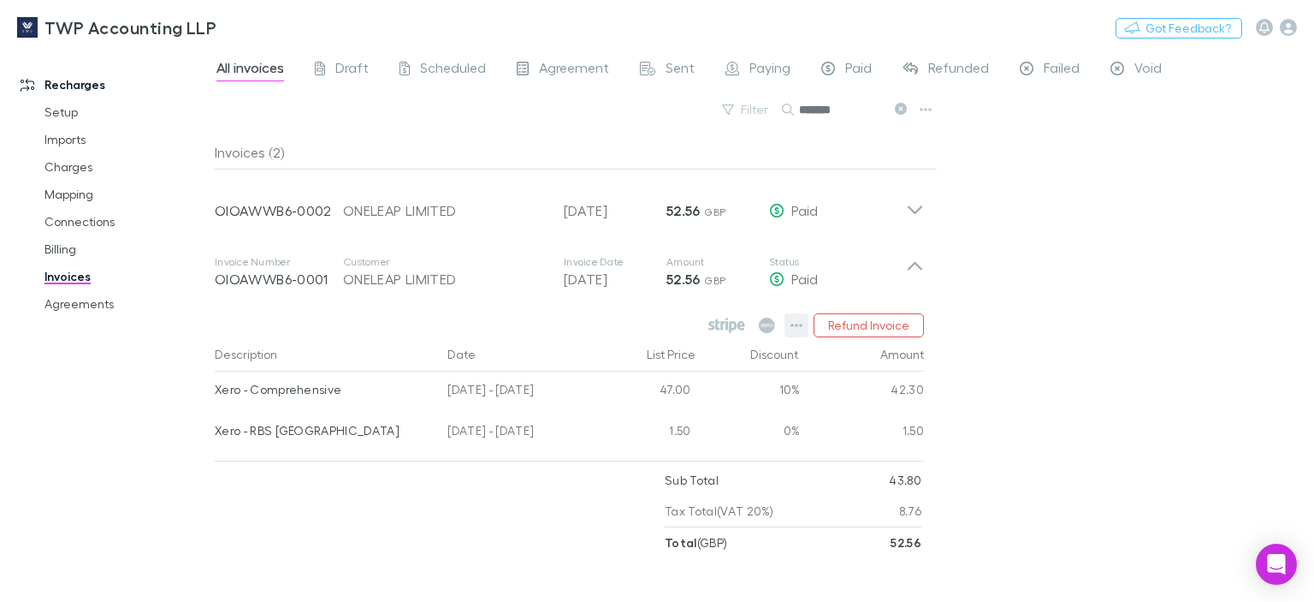
click at [801, 324] on icon "button" at bounding box center [797, 325] width 12 height 14
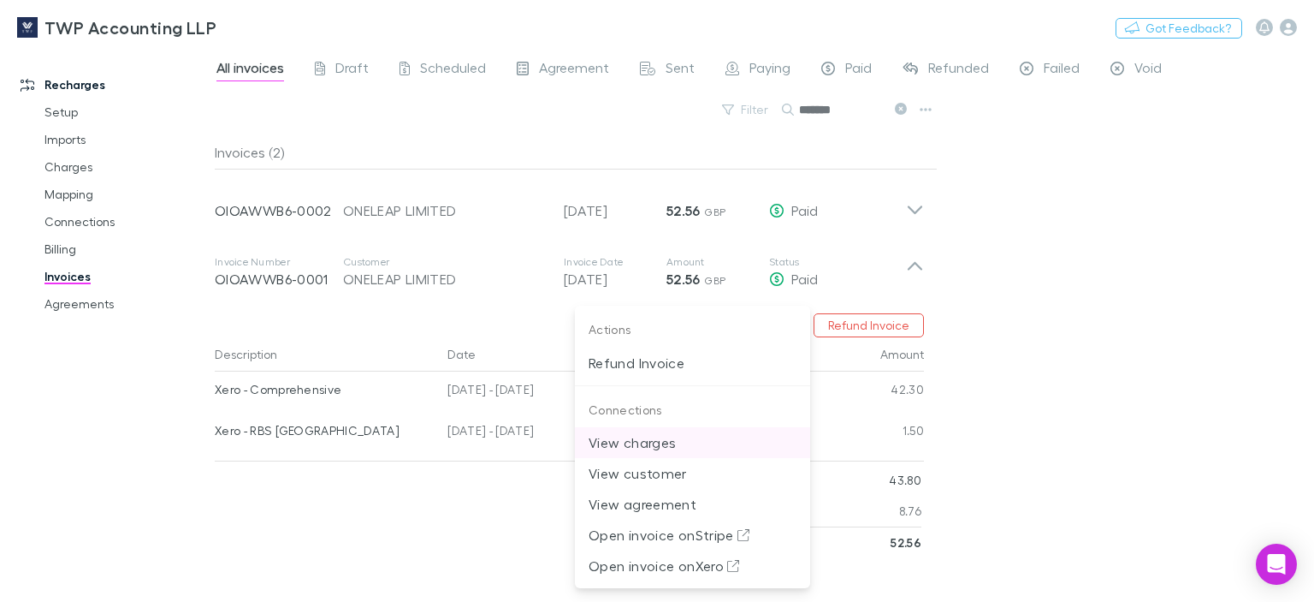
click at [653, 445] on p "View charges" at bounding box center [693, 442] width 208 height 21
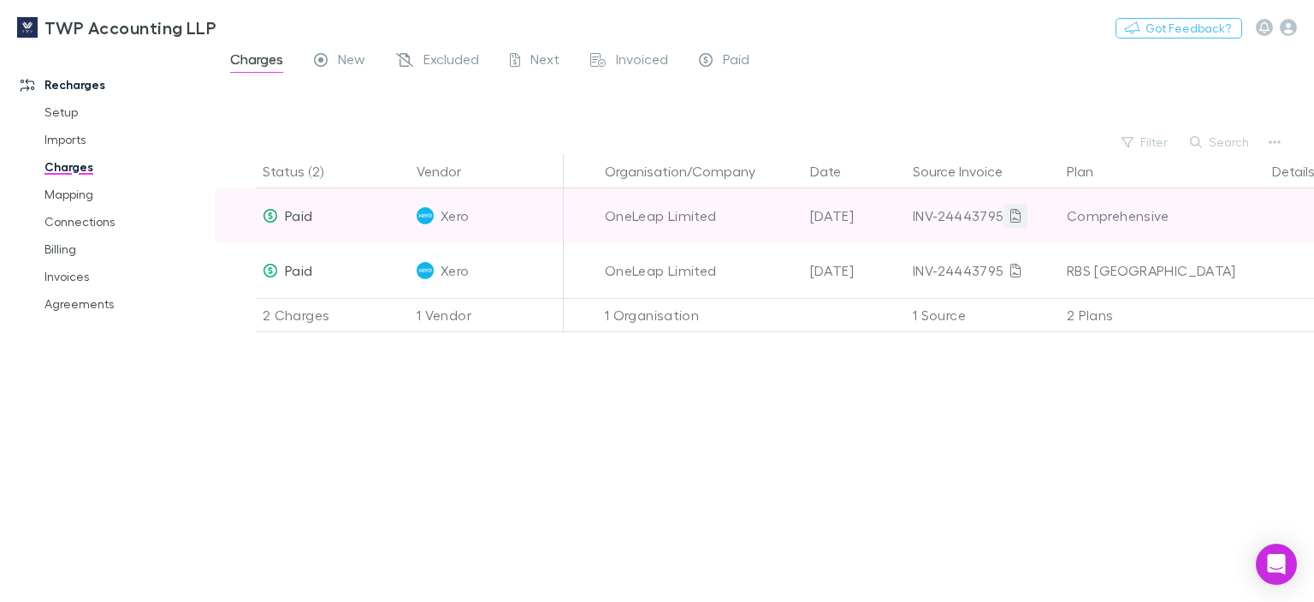
click at [1012, 217] on icon at bounding box center [1016, 216] width 10 height 14
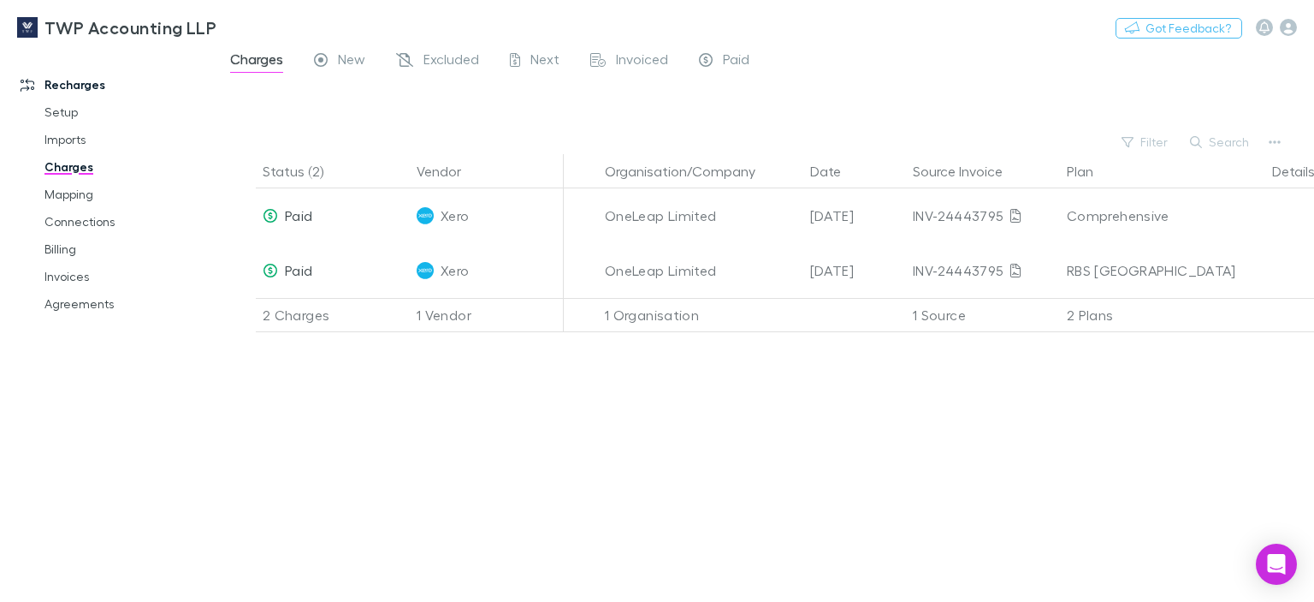
click at [994, 498] on div "Status (2) Vendor Organisation/Company Date Source Invoice Plan Details/Descrip…" at bounding box center [765, 378] width 1100 height 448
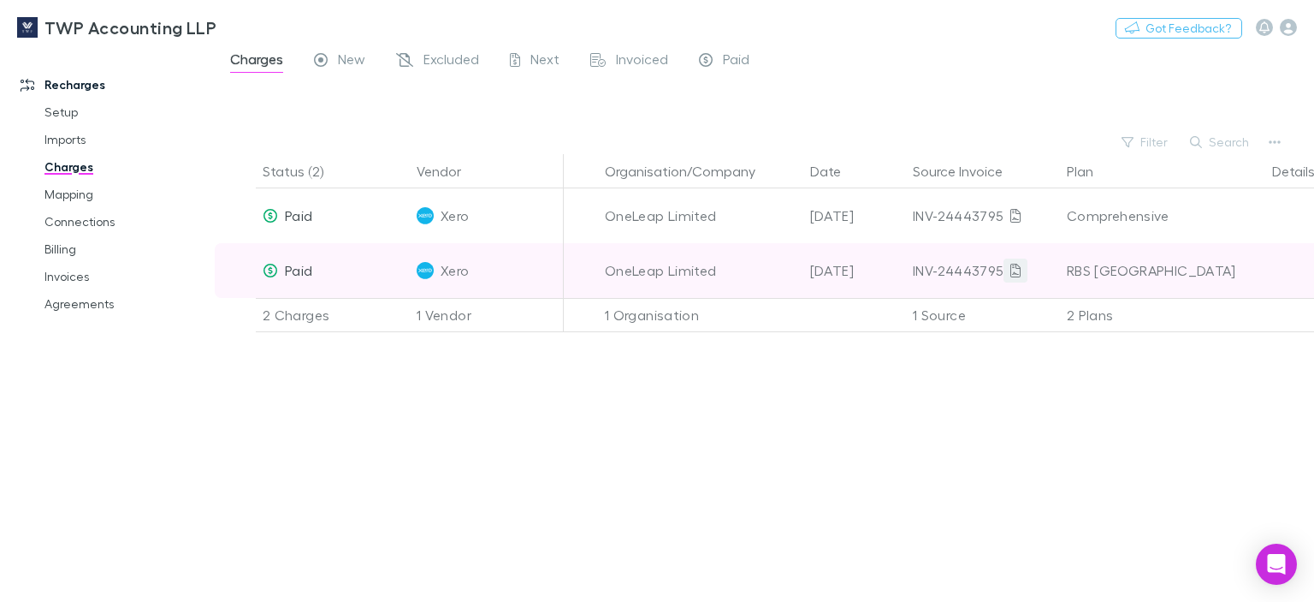
click at [1011, 273] on icon at bounding box center [1016, 271] width 10 height 14
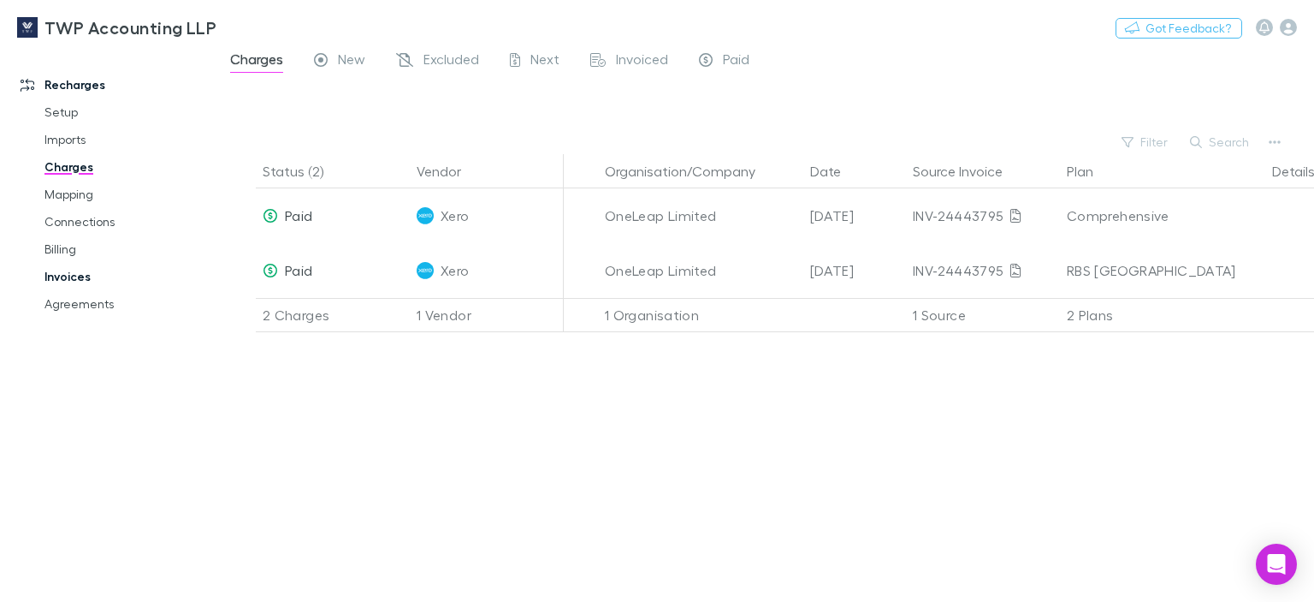
click at [54, 275] on link "Invoices" at bounding box center [125, 276] width 197 height 27
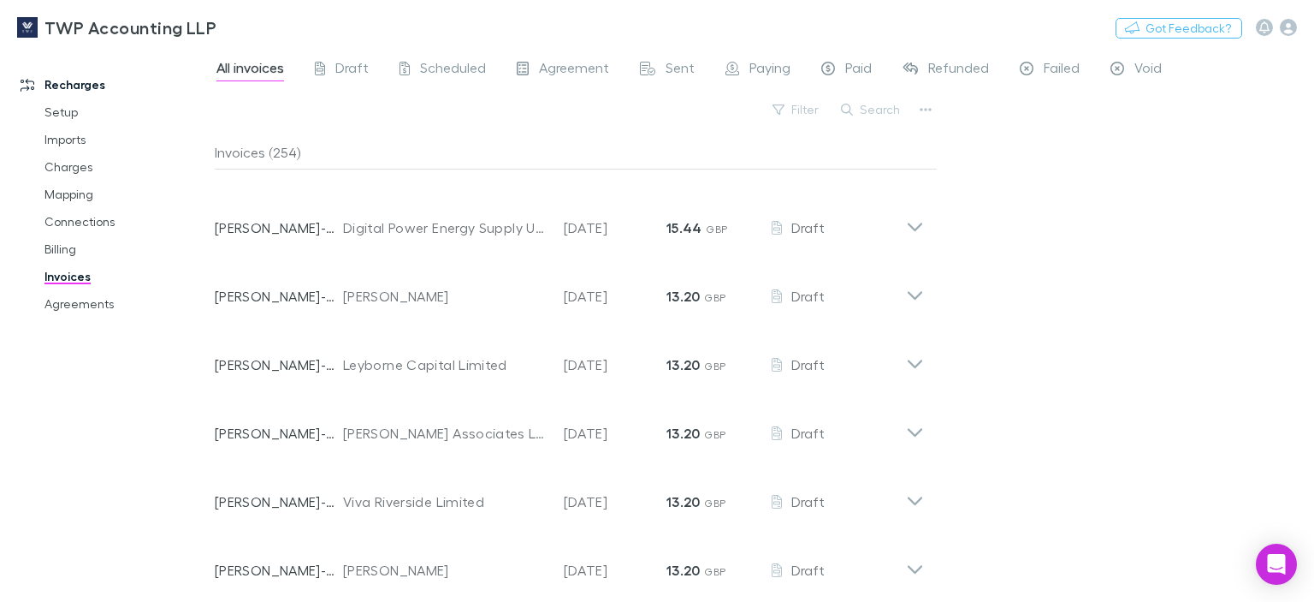
scroll to position [685, 0]
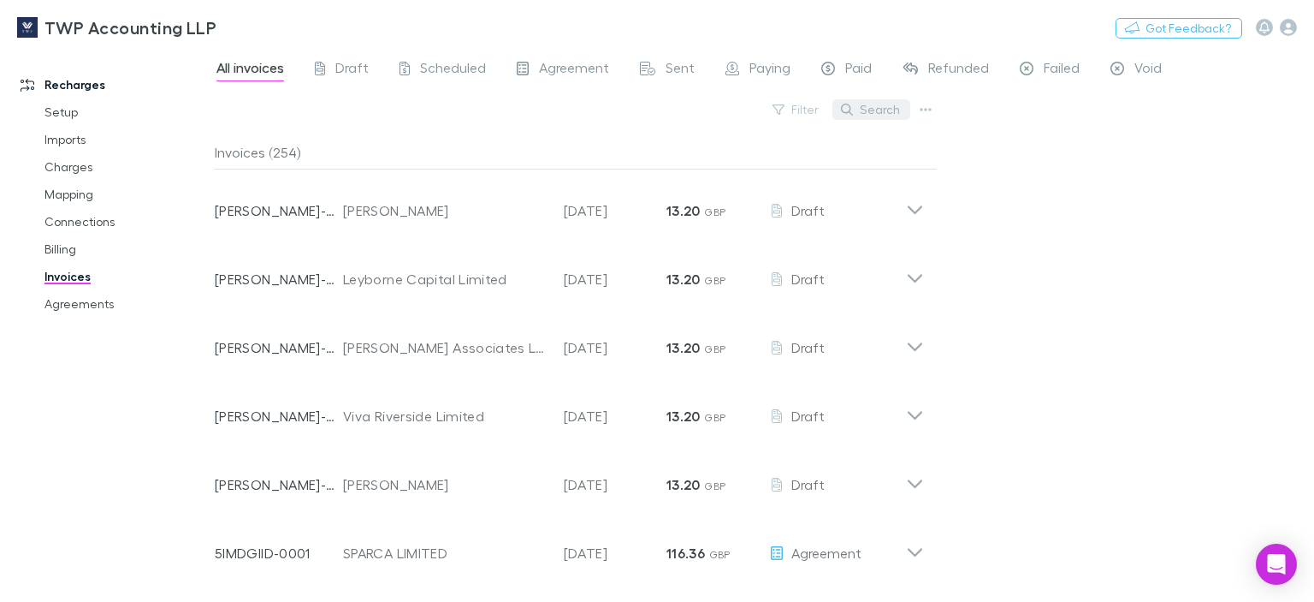
click at [901, 110] on button "Search" at bounding box center [872, 109] width 78 height 21
click at [928, 109] on icon "button" at bounding box center [926, 110] width 12 height 14
click at [742, 164] on p "Export invoices" at bounding box center [820, 165] width 208 height 21
click at [71, 282] on link "Invoices" at bounding box center [125, 276] width 197 height 27
click at [888, 109] on button "Search" at bounding box center [872, 109] width 78 height 21
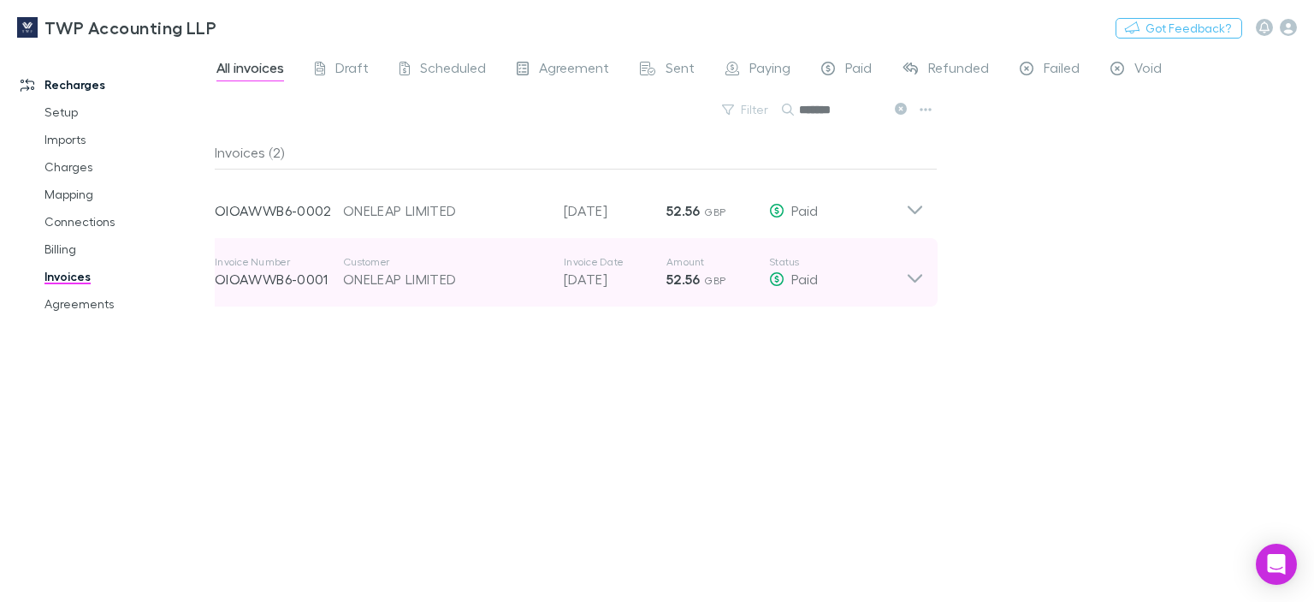
click at [246, 277] on p "OIOAWWB6-0001" at bounding box center [279, 279] width 128 height 21
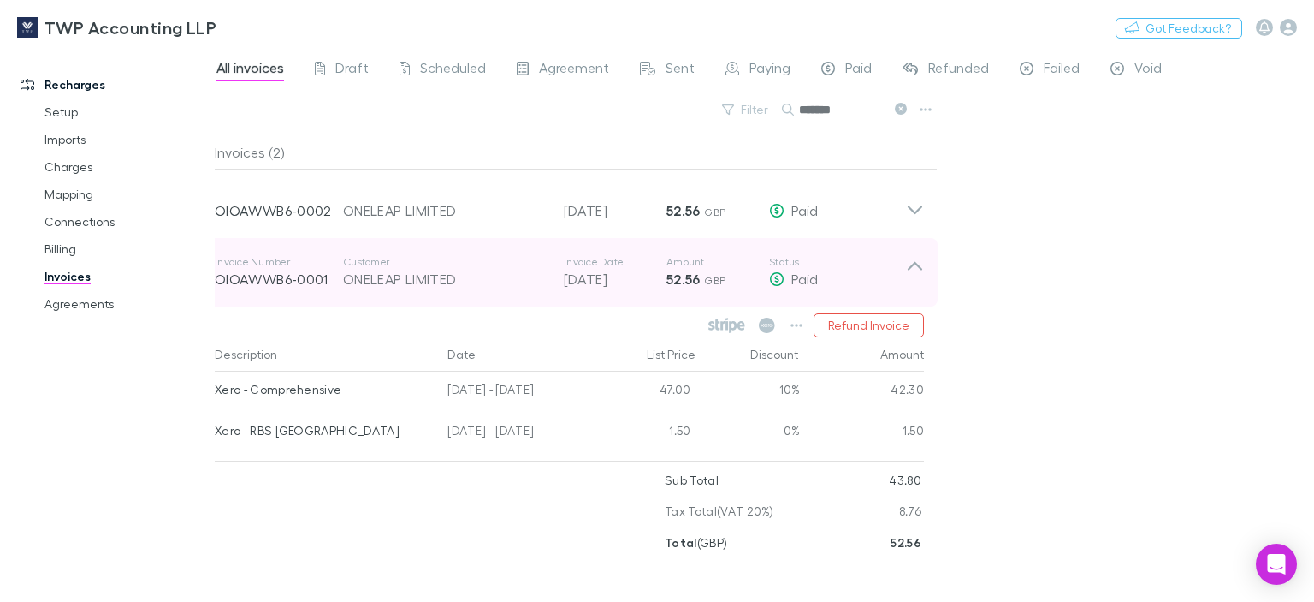
click at [919, 263] on icon at bounding box center [915, 272] width 18 height 34
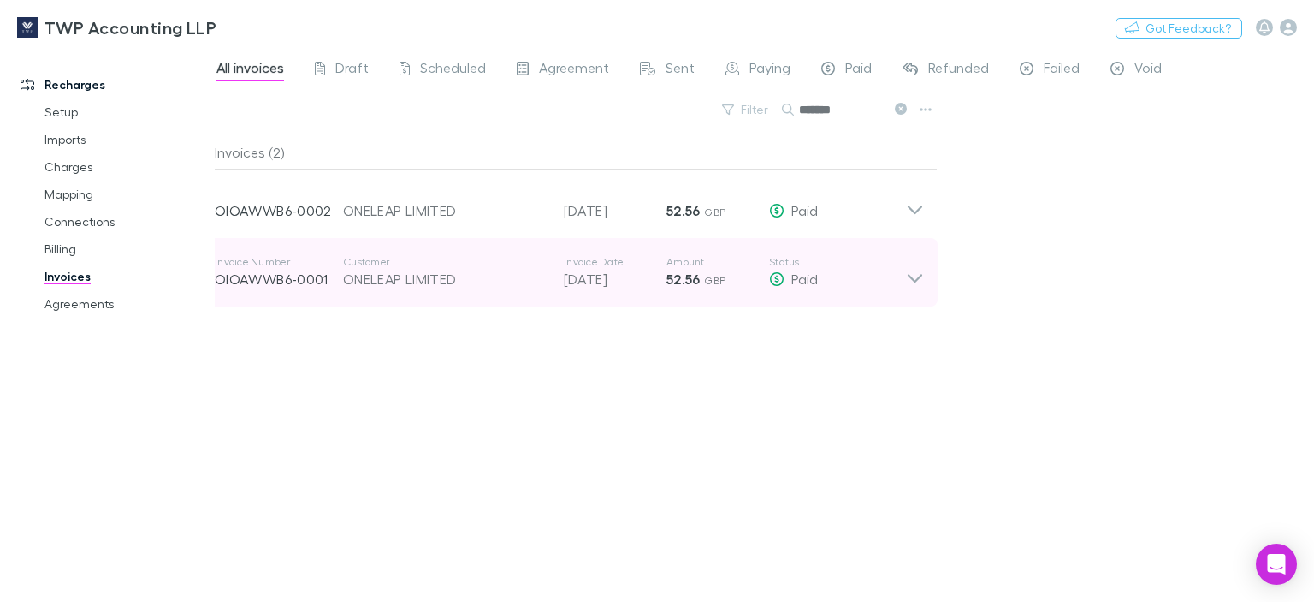
click at [911, 280] on icon at bounding box center [915, 272] width 18 height 34
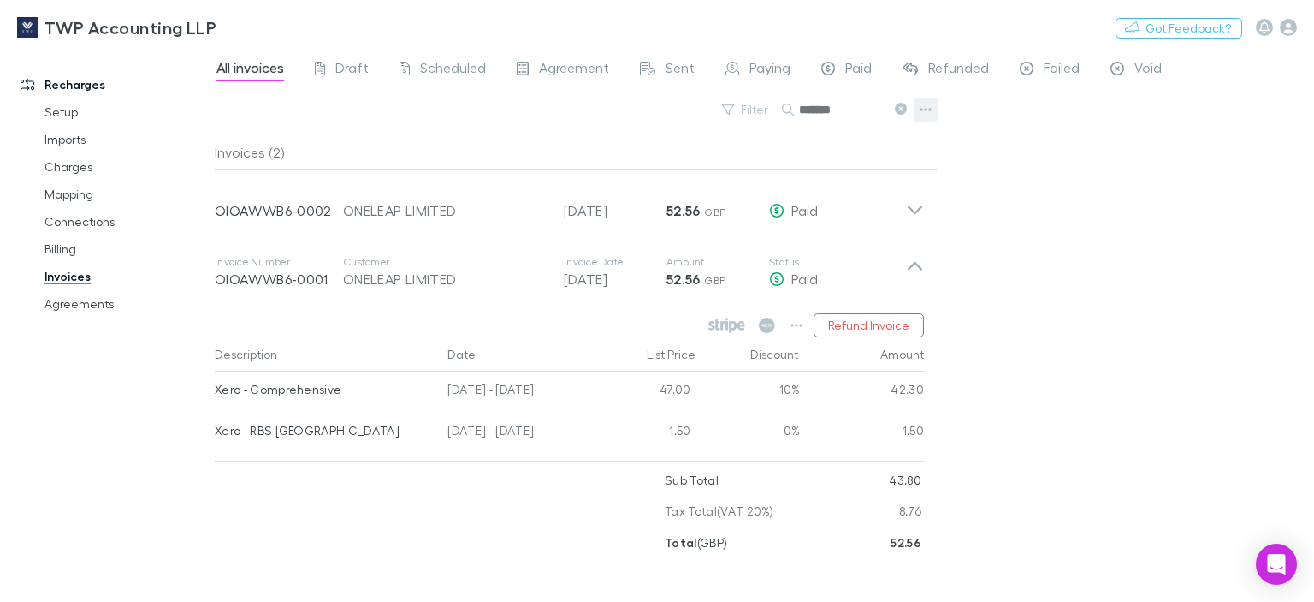
click at [921, 114] on icon "button" at bounding box center [926, 110] width 12 height 14
click at [739, 167] on p "Export invoices" at bounding box center [820, 165] width 208 height 21
click at [1149, 234] on div "All invoices Draft Scheduled Agreement Sent Paying Paid Refunded Failed Void Fi…" at bounding box center [765, 325] width 1100 height 554
drag, startPoint x: 848, startPoint y: 110, endPoint x: 781, endPoint y: 110, distance: 66.7
click at [782, 110] on div "*******" at bounding box center [846, 109] width 128 height 21
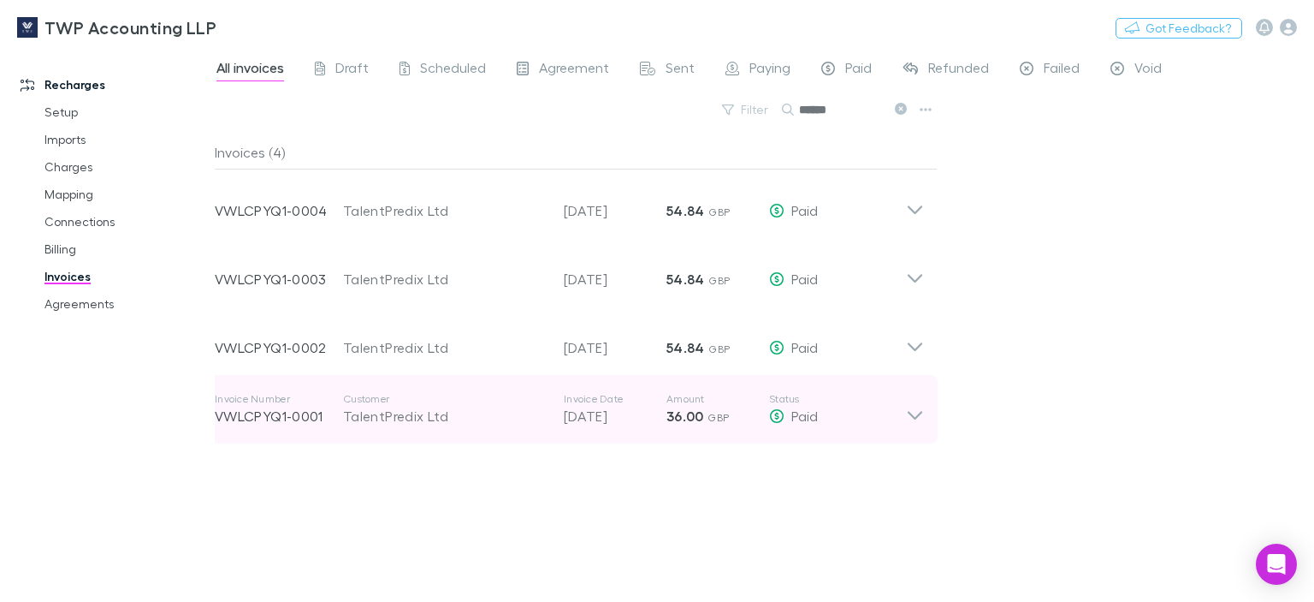
type input "******"
click at [311, 422] on p "VWLCPYQ1-0001" at bounding box center [279, 416] width 128 height 21
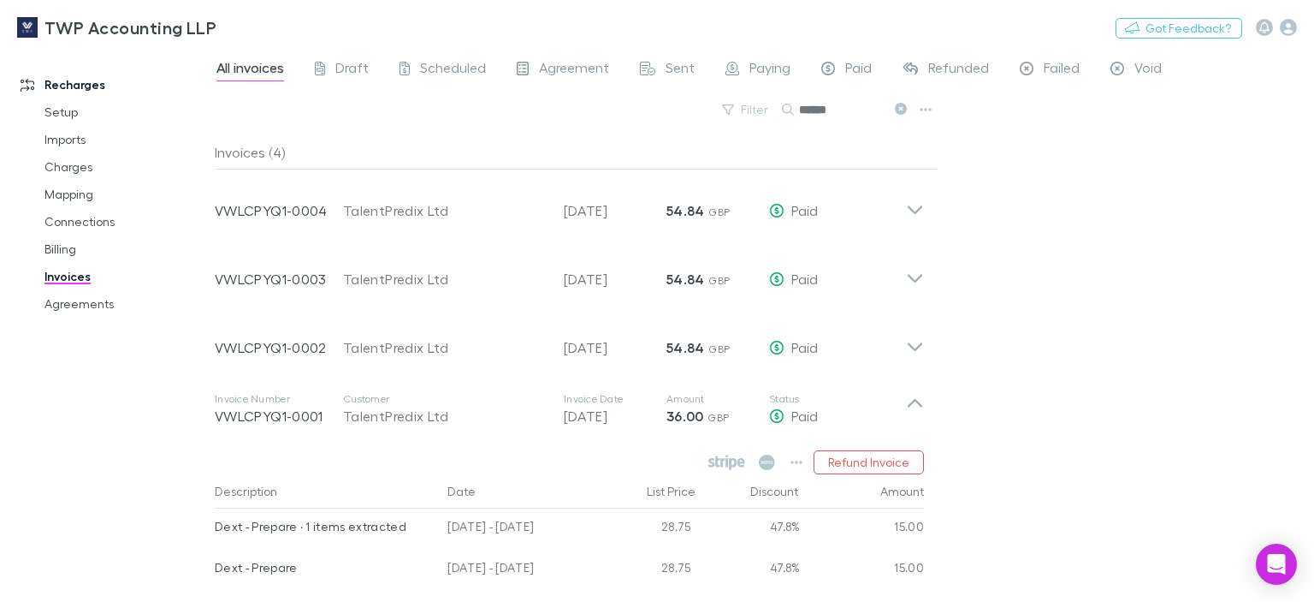
scroll to position [106, 0]
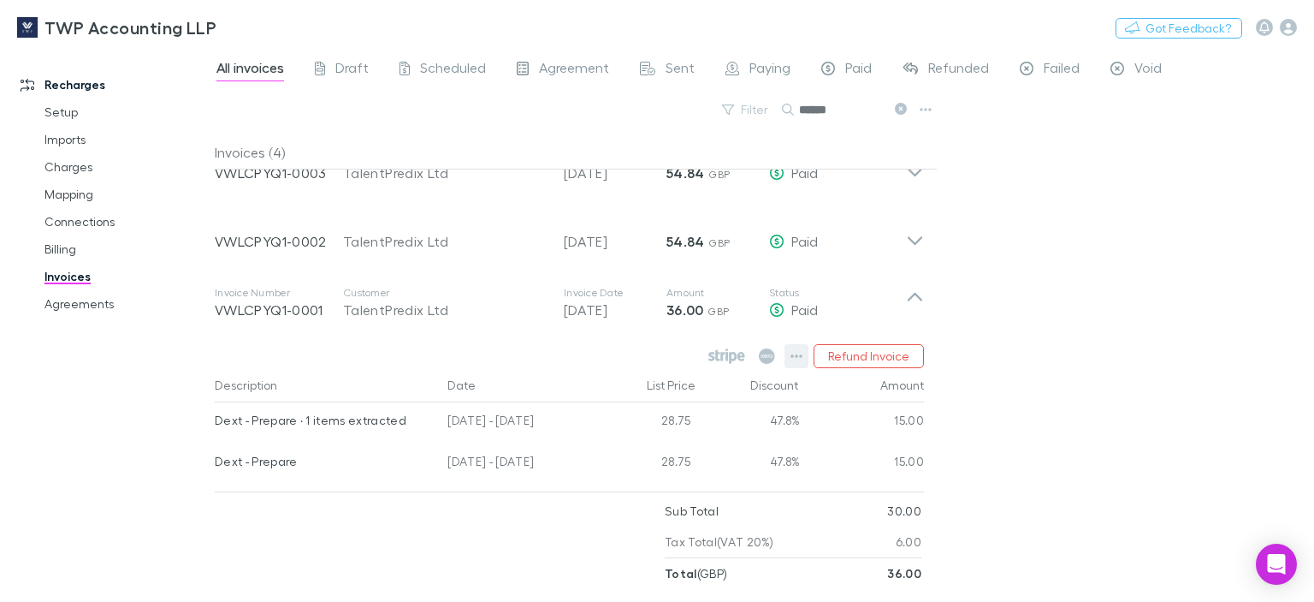
click at [794, 354] on icon "button" at bounding box center [797, 355] width 12 height 3
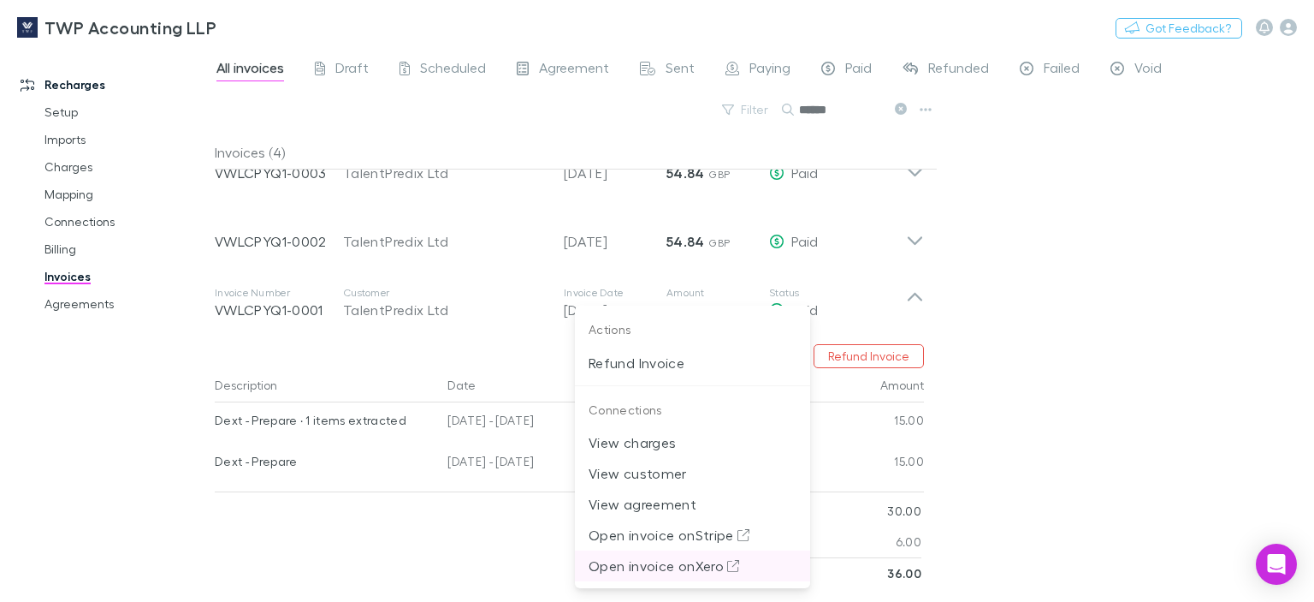
click at [620, 568] on p "Open invoice on Xero" at bounding box center [693, 565] width 208 height 21
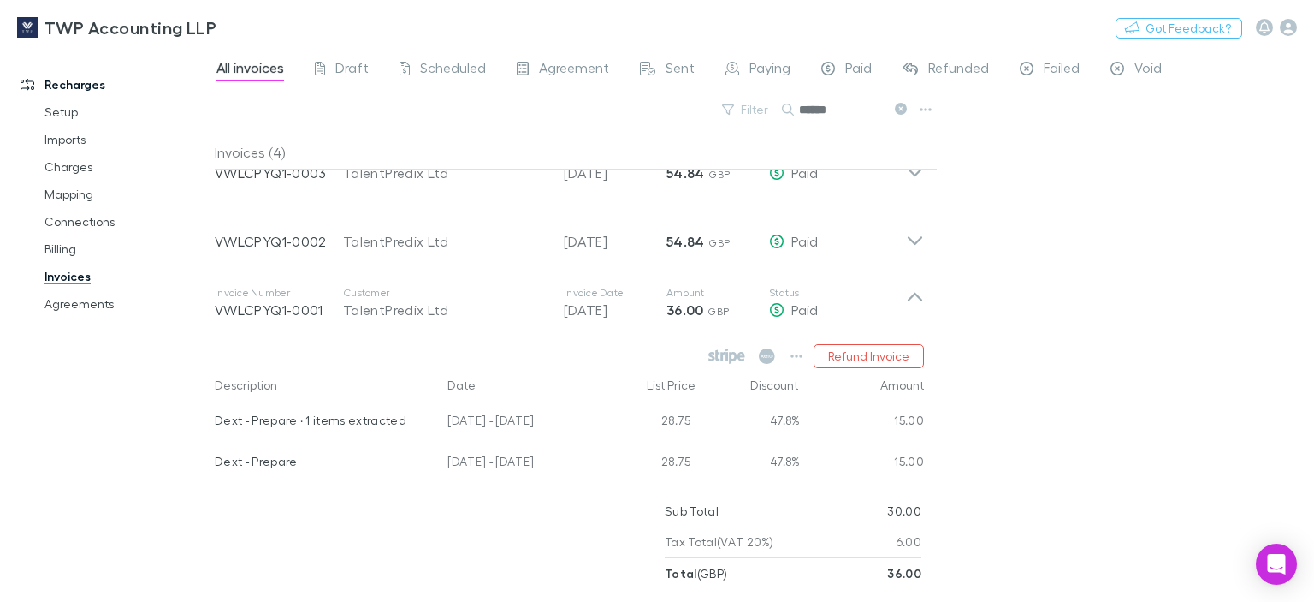
scroll to position [0, 0]
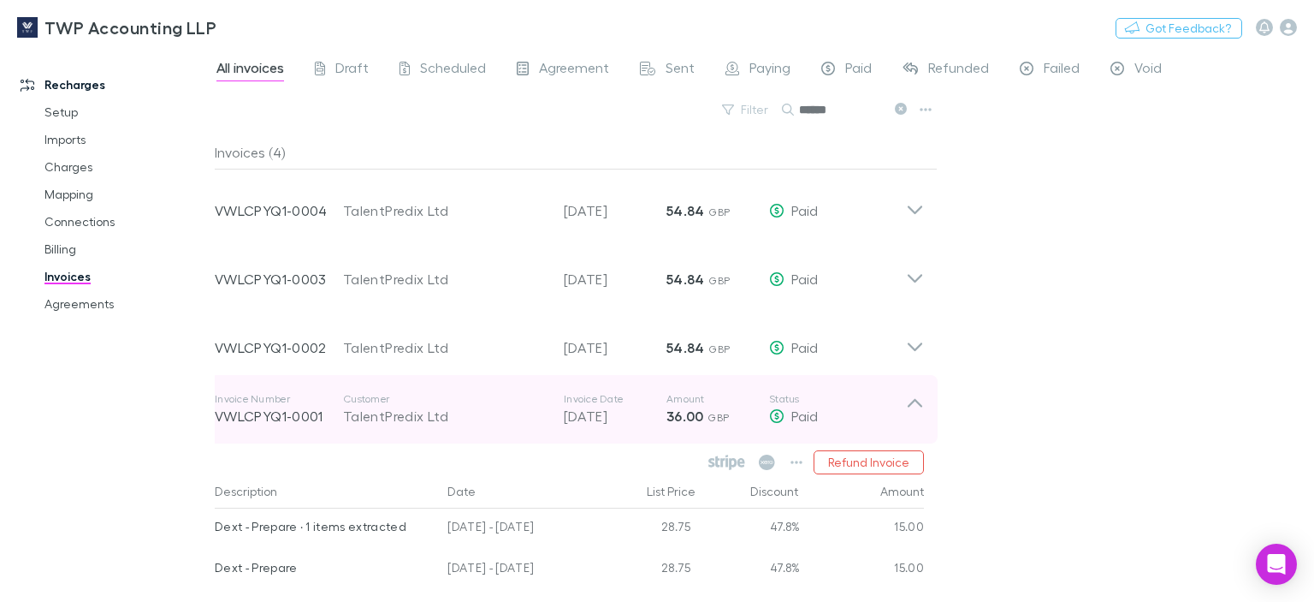
click at [250, 410] on p "VWLCPYQ1-0001" at bounding box center [279, 416] width 128 height 21
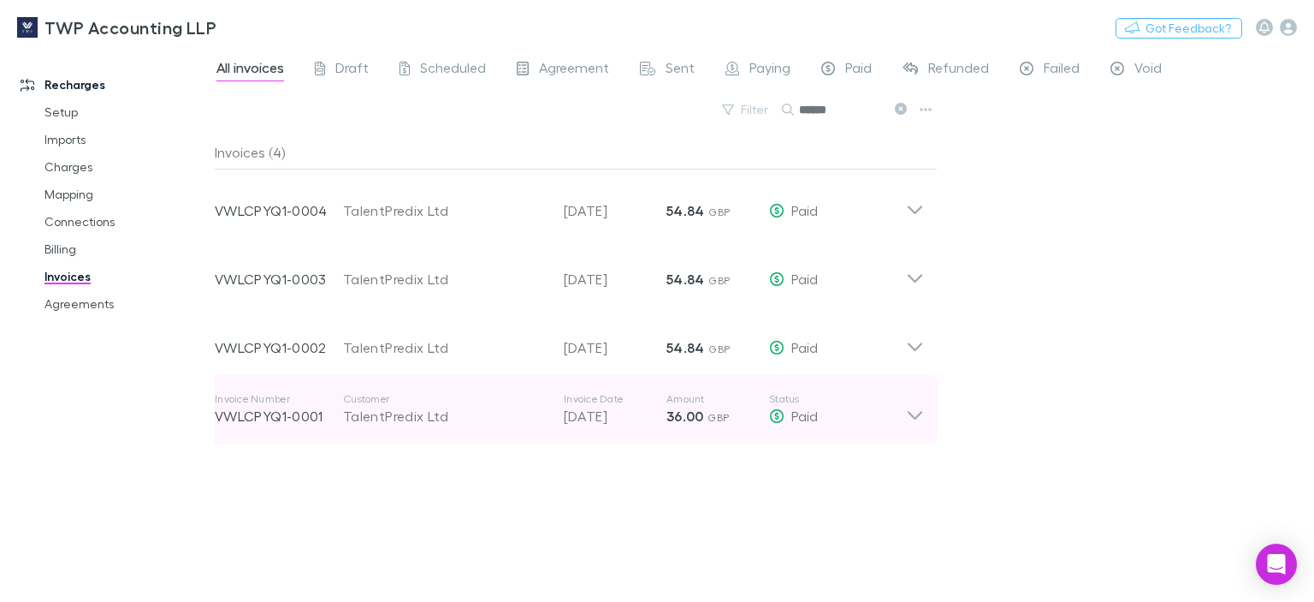
click at [913, 415] on icon at bounding box center [915, 415] width 15 height 9
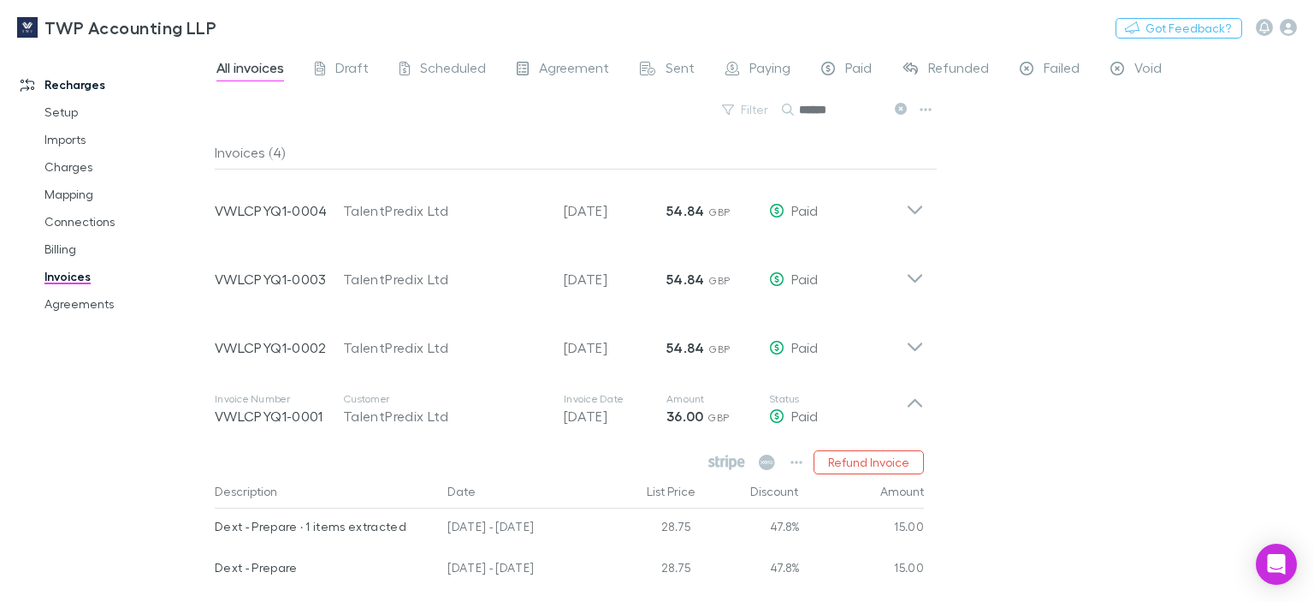
scroll to position [106, 0]
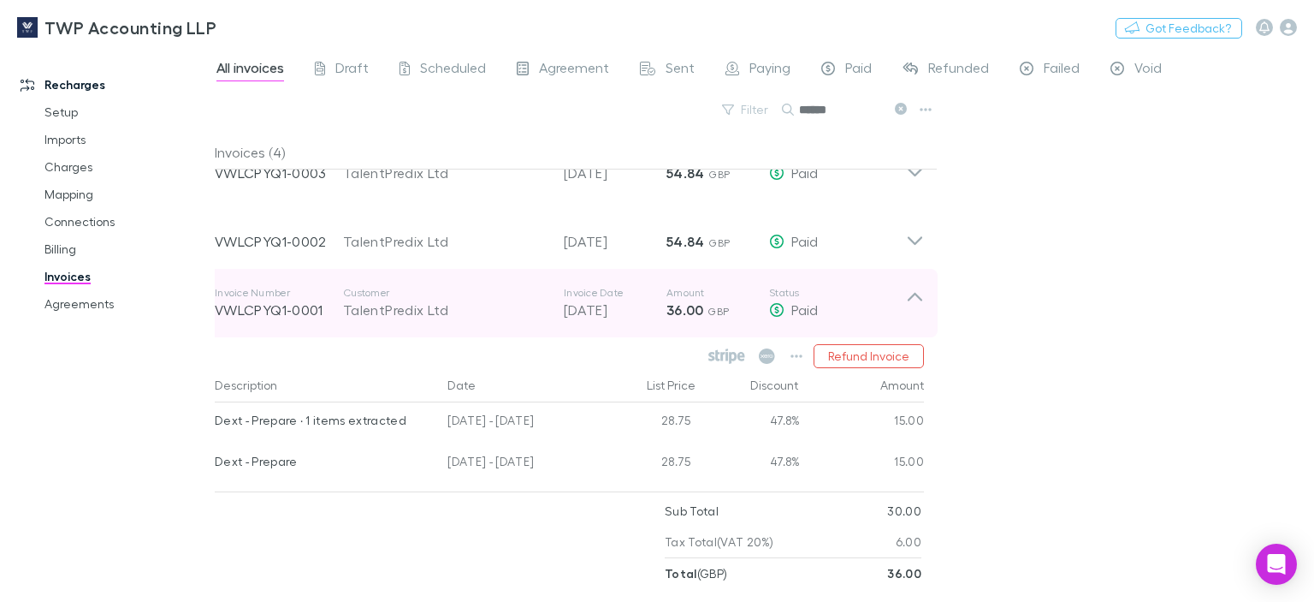
click at [676, 310] on strong "36.00" at bounding box center [686, 309] width 38 height 17
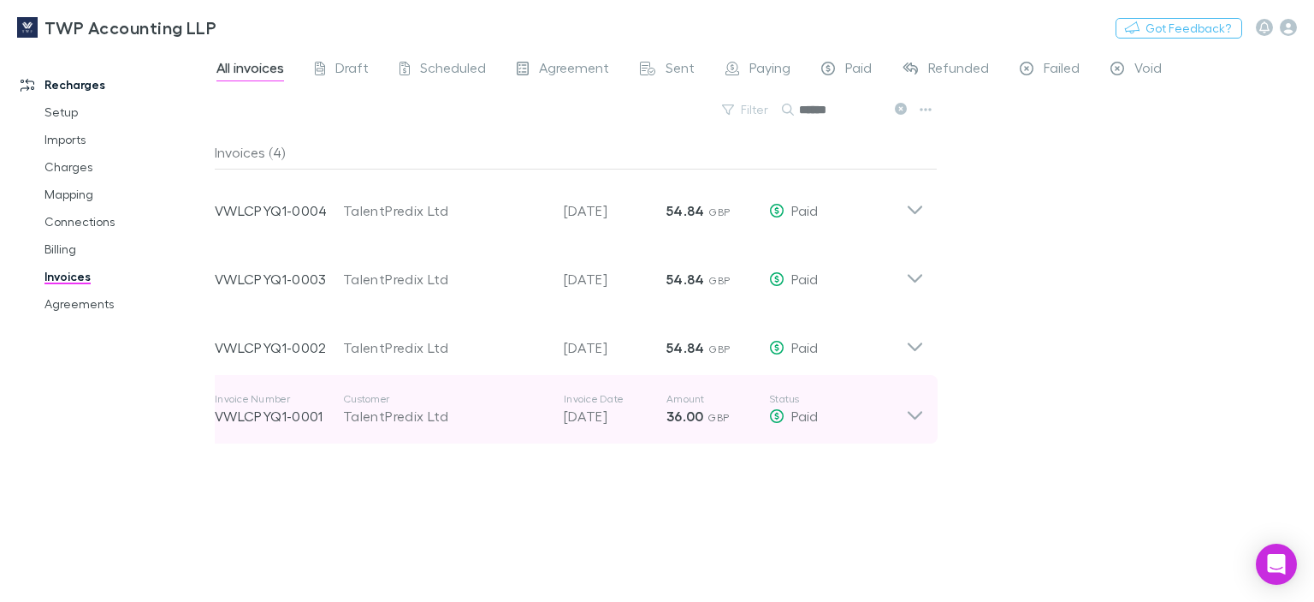
scroll to position [0, 0]
click at [620, 415] on p "[DATE]" at bounding box center [615, 416] width 103 height 21
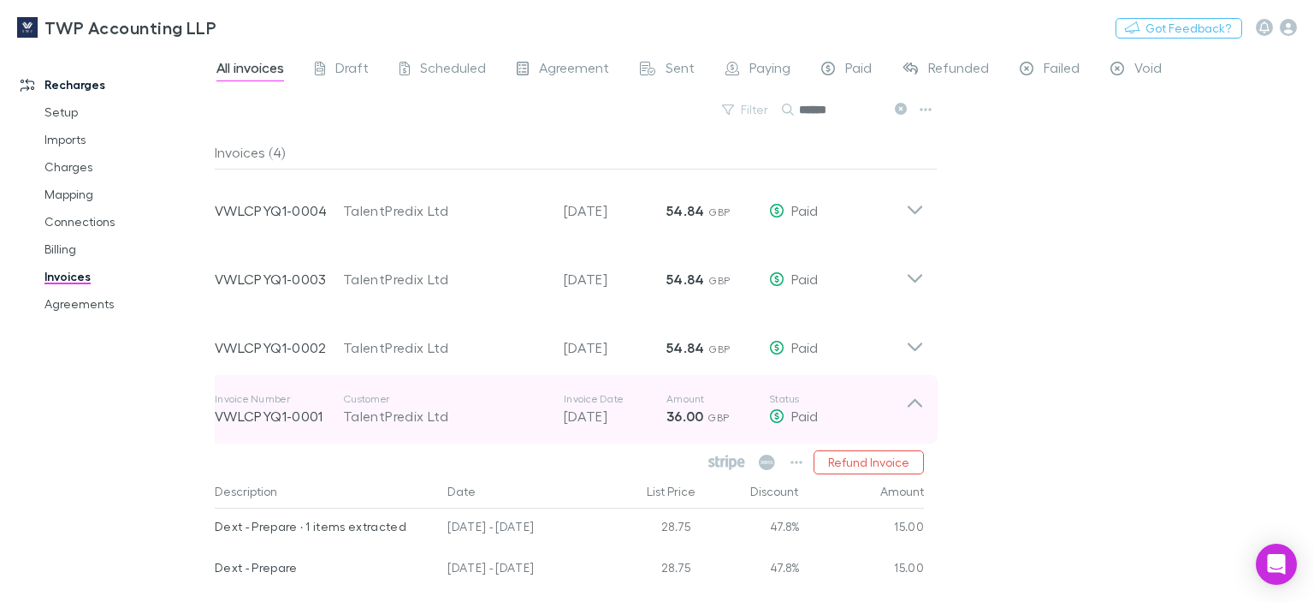
click at [370, 417] on div "TalentPredix Ltd" at bounding box center [445, 416] width 204 height 21
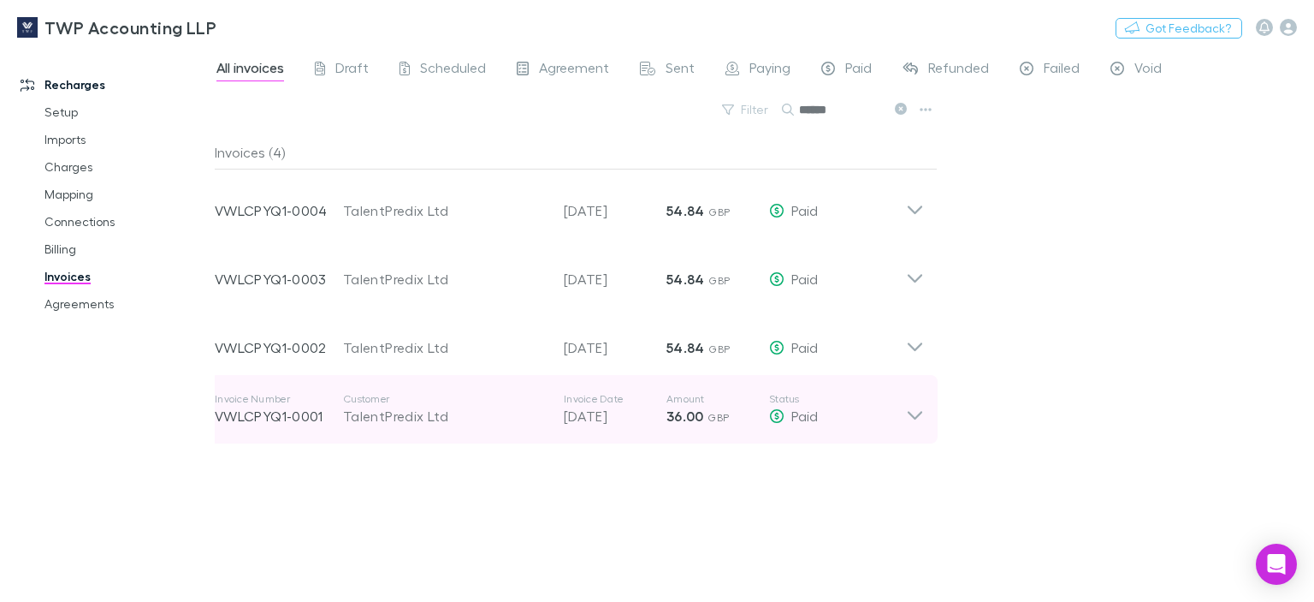
click at [300, 419] on p "VWLCPYQ1-0001" at bounding box center [279, 416] width 128 height 21
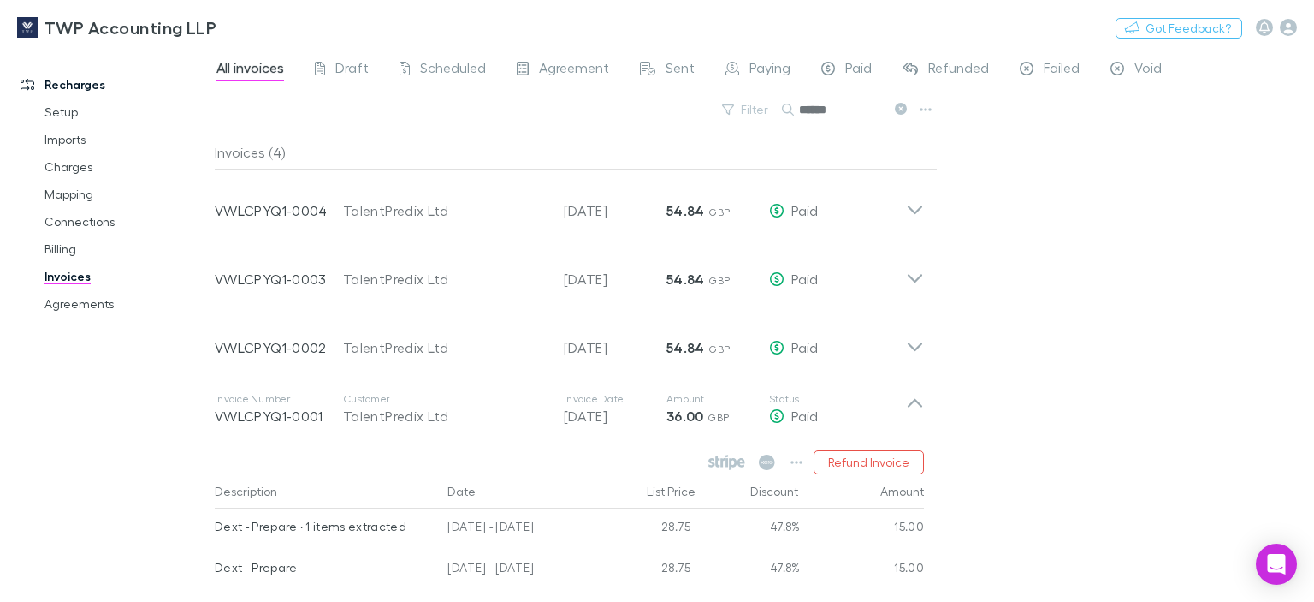
scroll to position [106, 0]
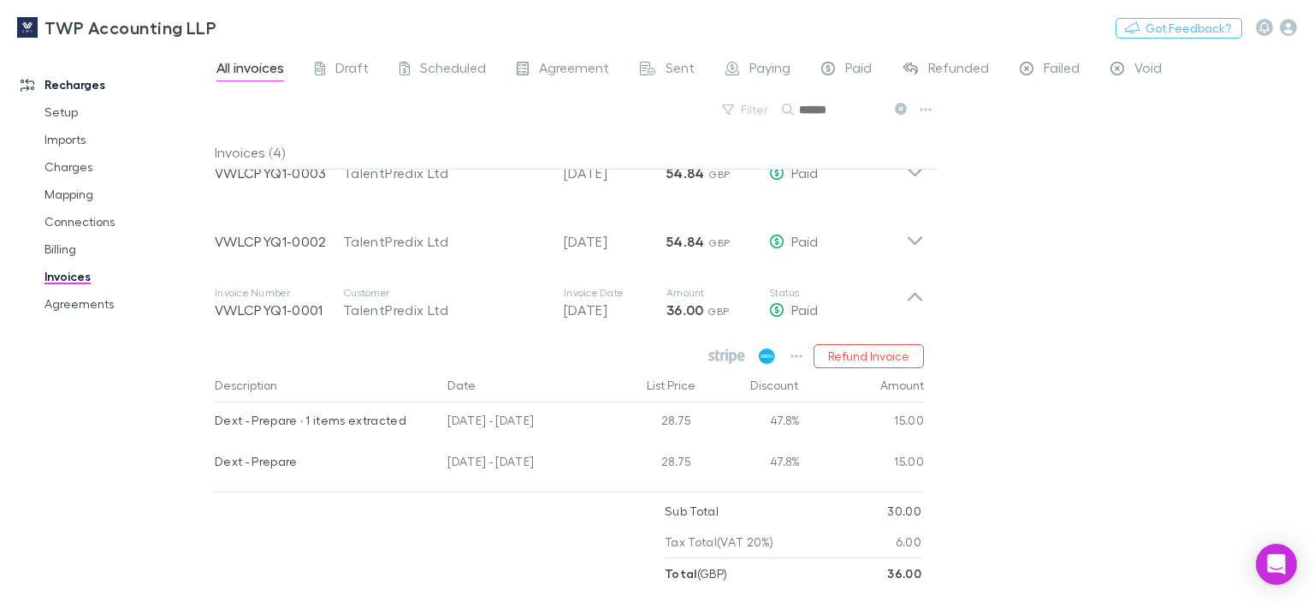
click at [767, 359] on icon at bounding box center [767, 355] width 16 height 15
click at [667, 66] on span "Sent" at bounding box center [680, 70] width 29 height 22
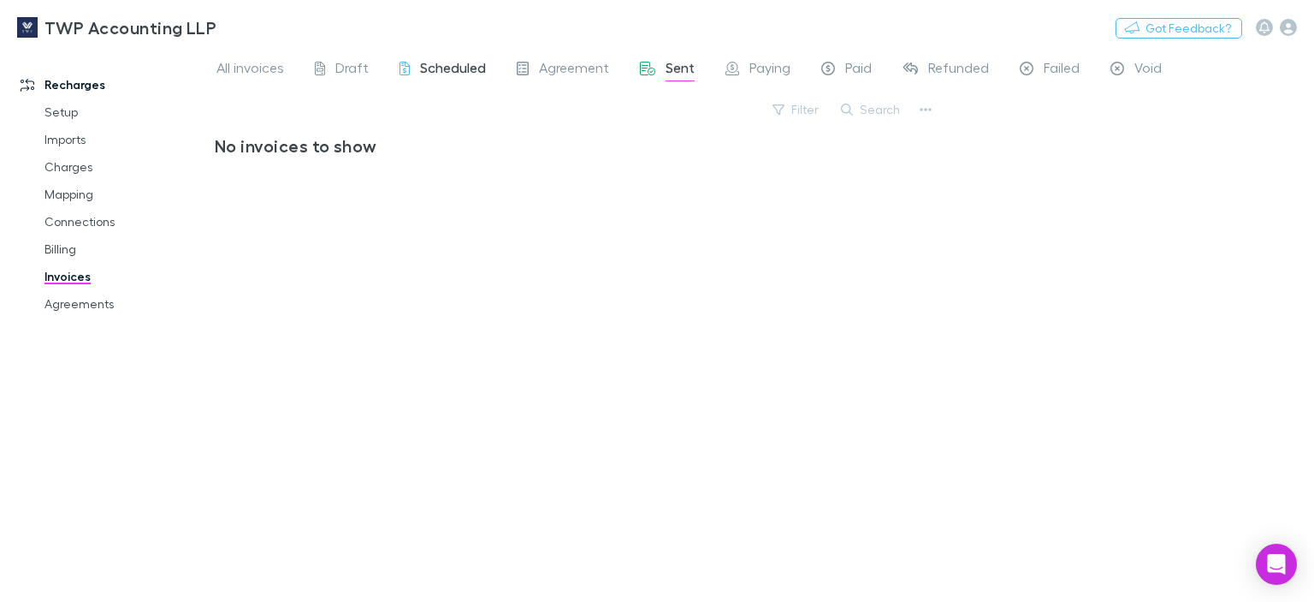
click at [422, 68] on span "Scheduled" at bounding box center [453, 70] width 66 height 22
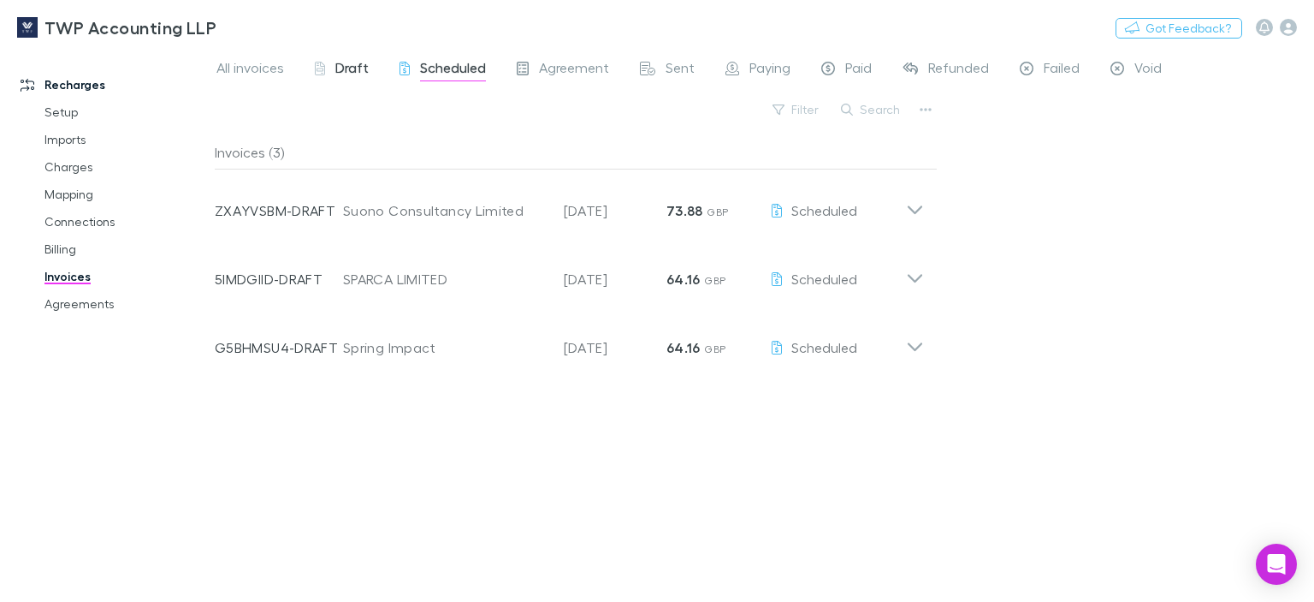
click at [353, 70] on span "Draft" at bounding box center [351, 70] width 33 height 22
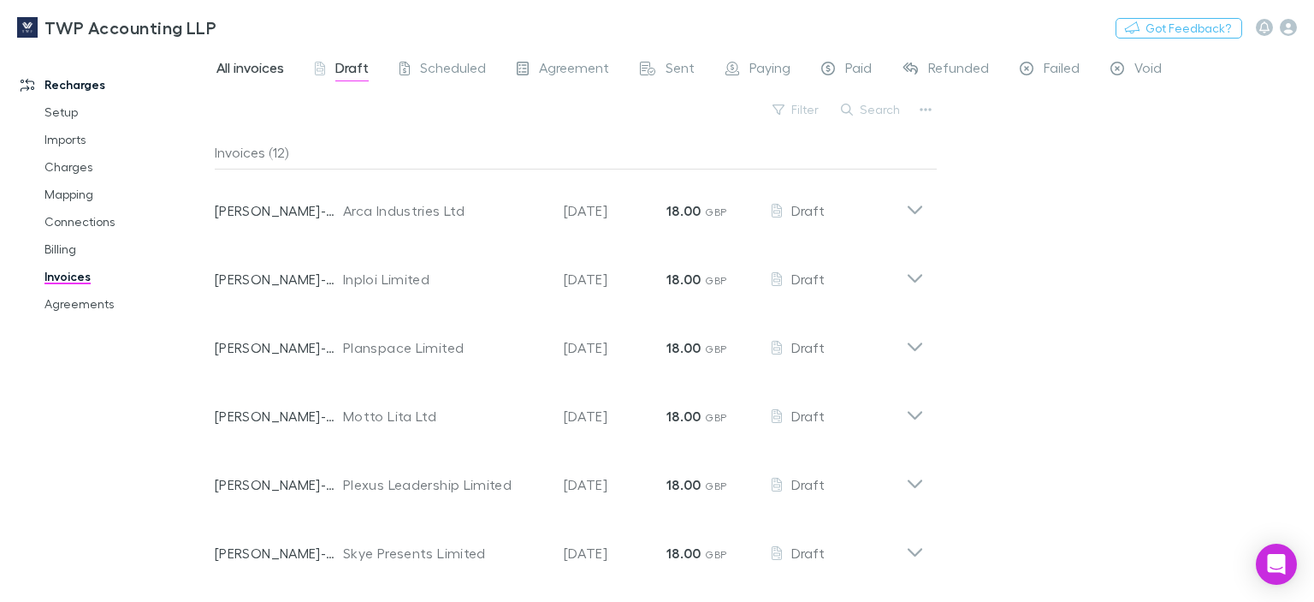
click at [271, 68] on span "All invoices" at bounding box center [251, 70] width 68 height 22
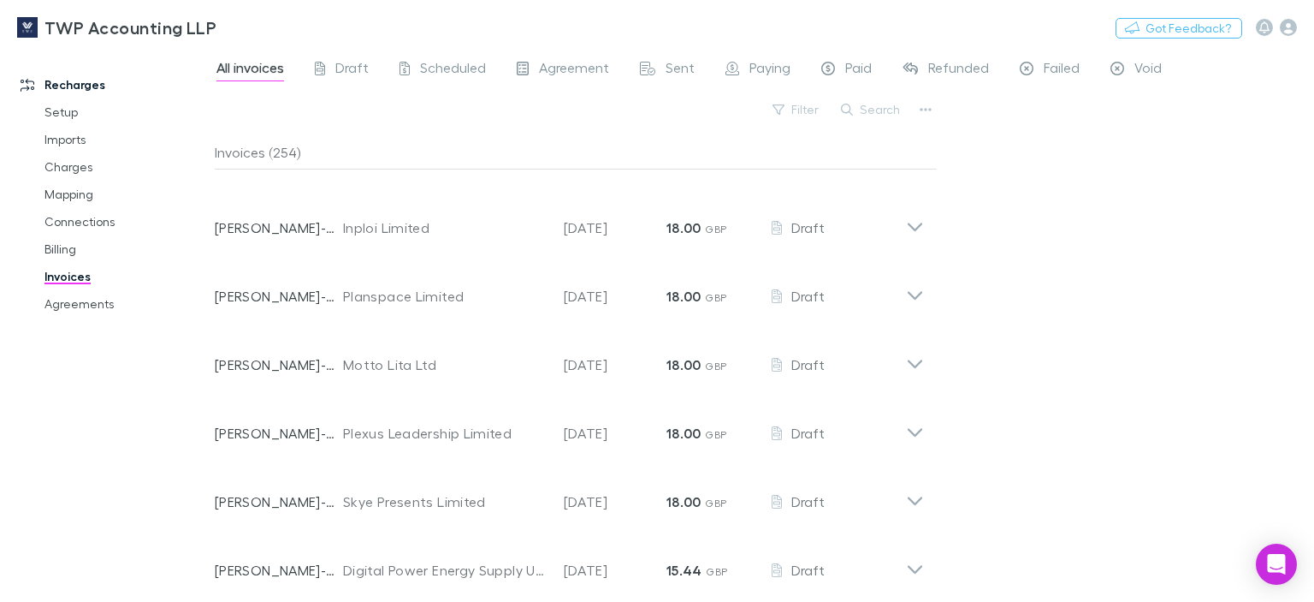
scroll to position [599, 0]
click at [233, 72] on span "All invoices" at bounding box center [251, 70] width 68 height 22
click at [1285, 27] on icon "button" at bounding box center [1288, 27] width 17 height 17
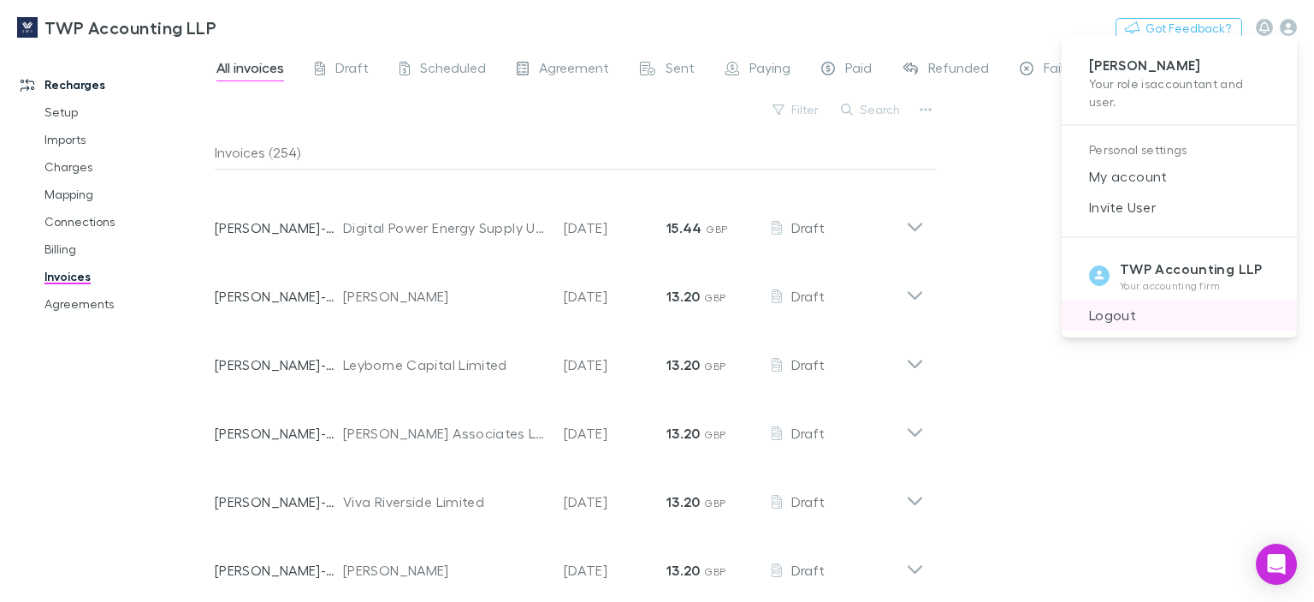
click at [1092, 317] on span "Logout" at bounding box center [1180, 315] width 208 height 21
